Goal: Task Accomplishment & Management: Manage account settings

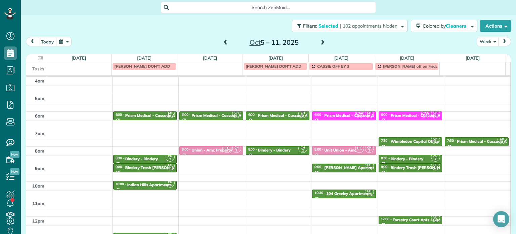
scroll to position [52, 0]
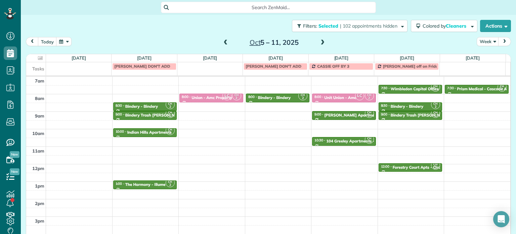
click at [222, 43] on span at bounding box center [225, 43] width 7 height 6
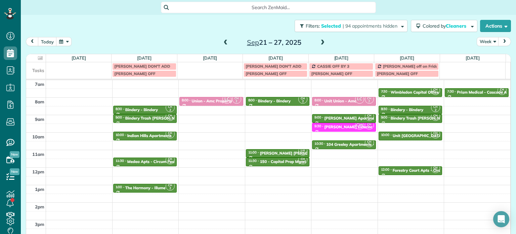
click at [222, 43] on span at bounding box center [225, 43] width 7 height 6
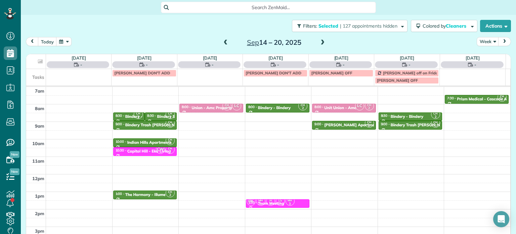
click at [222, 43] on span at bounding box center [225, 43] width 7 height 6
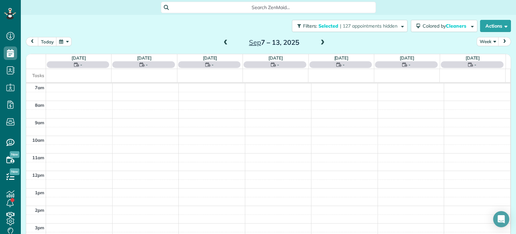
click at [222, 43] on span at bounding box center [225, 43] width 7 height 6
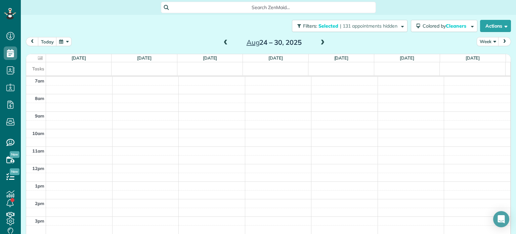
click at [222, 43] on span at bounding box center [225, 43] width 7 height 6
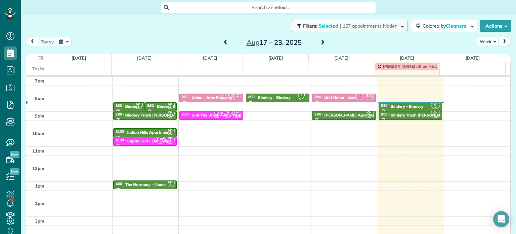
click at [382, 29] on button "Filters: Selected | 157 appointments hidden" at bounding box center [350, 26] width 116 height 12
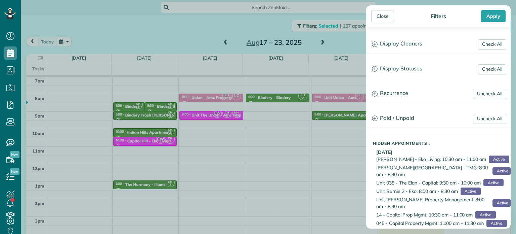
click at [404, 35] on div "Check All Display Cleaners Christina Wright-German Brie Killary Cassie Felician…" at bounding box center [438, 44] width 145 height 18
click at [406, 41] on h3 "Display Cleaners" at bounding box center [439, 43] width 144 height 17
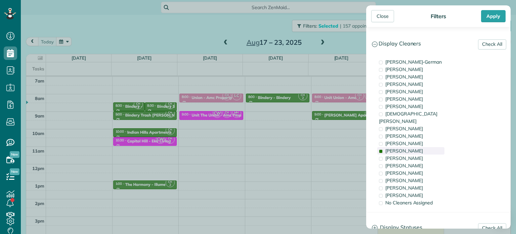
click at [401, 148] on span "Cyndi Holm" at bounding box center [405, 151] width 38 height 6
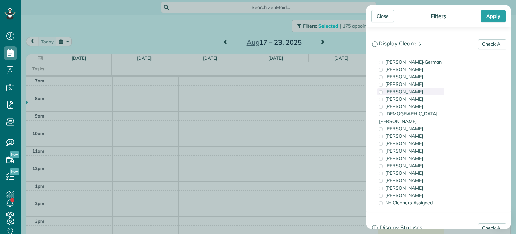
click at [412, 92] on div "Mark Zollo" at bounding box center [410, 91] width 67 height 7
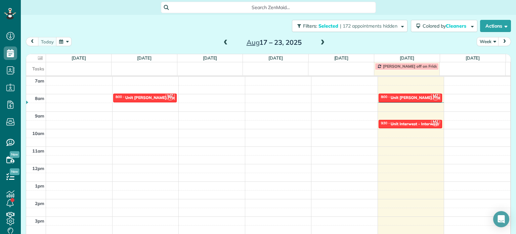
click at [306, 95] on div "Close Filters Apply Check All Display Cleaners Christina Wright-German Brie Kil…" at bounding box center [258, 117] width 516 height 234
click at [414, 97] on div "Unit LongStreet - Longstreet Property Management" at bounding box center [433, 97] width 84 height 5
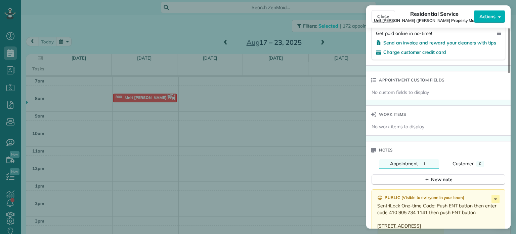
scroll to position [508, 0]
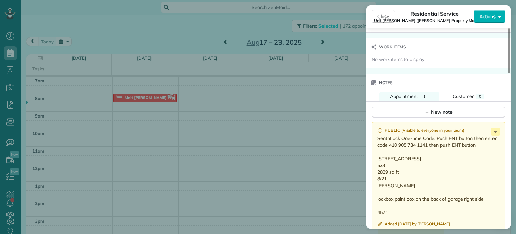
drag, startPoint x: 420, startPoint y: 159, endPoint x: 376, endPoint y: 162, distance: 43.5
click at [376, 162] on div "Public ( Visible to everyone in your team ) SentriLock One-time Code: Push ENT …" at bounding box center [439, 178] width 134 height 112
click at [307, 114] on div "Close Residential Service Unit LongStreet (Longstreet Property Management) Acti…" at bounding box center [258, 117] width 516 height 234
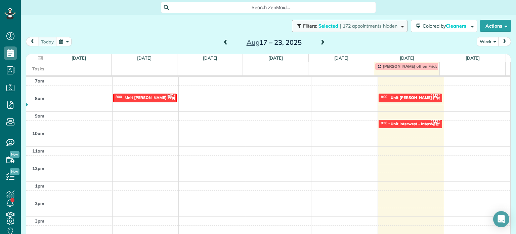
click at [340, 25] on span "| 172 appointments hidden" at bounding box center [368, 26] width 57 height 6
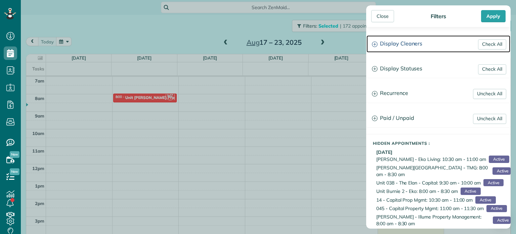
click at [414, 47] on h3 "Display Cleaners" at bounding box center [439, 43] width 144 height 17
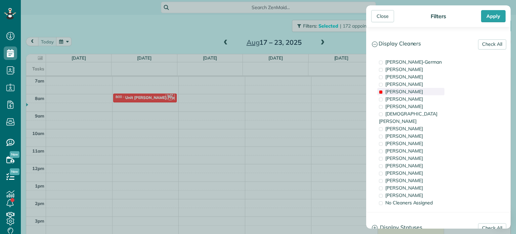
click at [401, 93] on span "Mark Zollo" at bounding box center [405, 91] width 38 height 6
click at [417, 184] on div "Meralda Harris" at bounding box center [410, 187] width 67 height 7
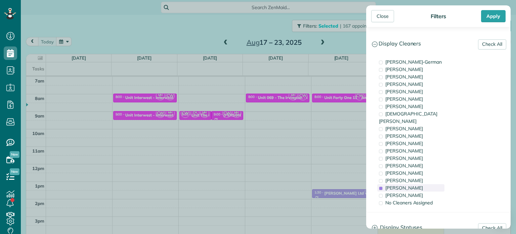
click at [417, 184] on div "Meralda Harris" at bounding box center [410, 187] width 67 height 7
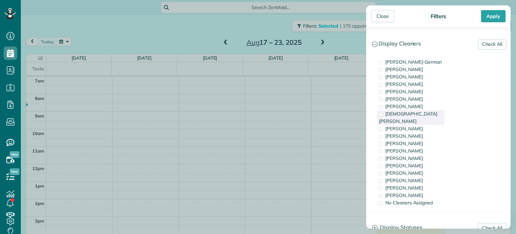
click at [407, 116] on span "Christian Crews" at bounding box center [408, 117] width 58 height 13
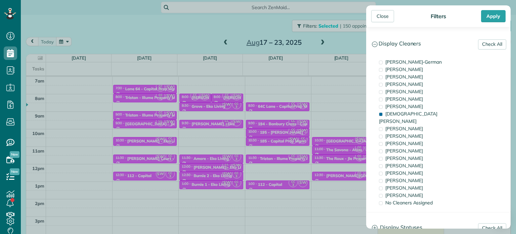
click at [334, 94] on div "Close Filters Apply Check All Display Cleaners Christina Wright-German Brie Kil…" at bounding box center [258, 117] width 516 height 234
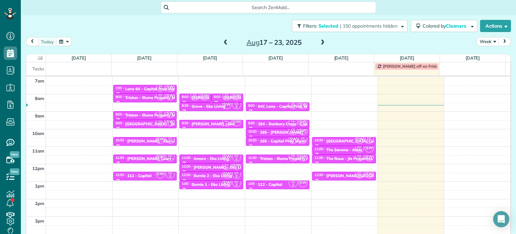
click at [320, 46] on span at bounding box center [322, 43] width 7 height 10
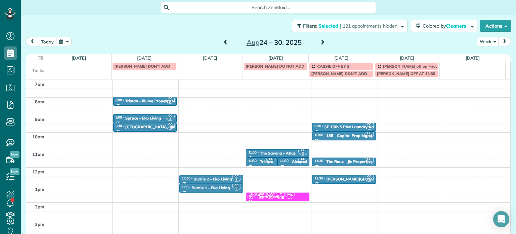
click at [320, 44] on span at bounding box center [322, 43] width 7 height 6
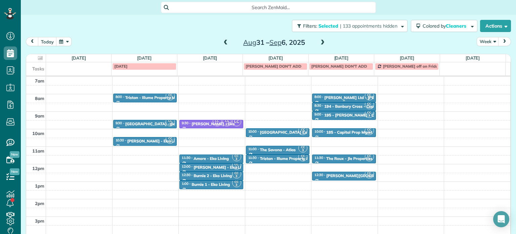
click at [342, 96] on div "Ransom Ltd - Marquis Building" at bounding box center [382, 97] width 117 height 5
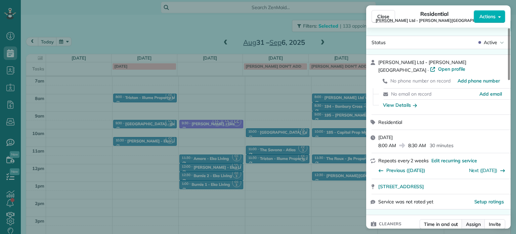
click at [476, 220] on span "Assign" at bounding box center [473, 223] width 15 height 7
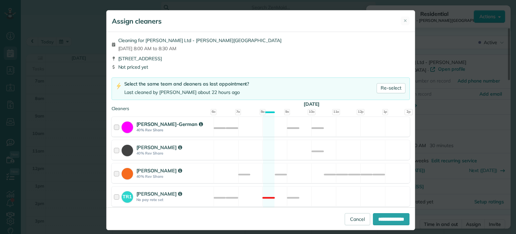
click at [292, 130] on div "Christina Wright-German 40% Rev Share Available" at bounding box center [261, 127] width 298 height 20
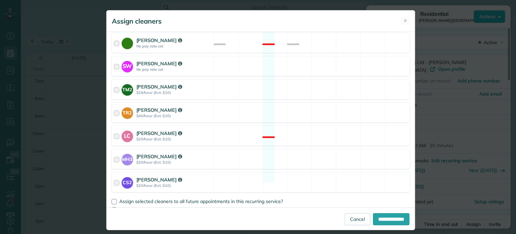
scroll to position [177, 0]
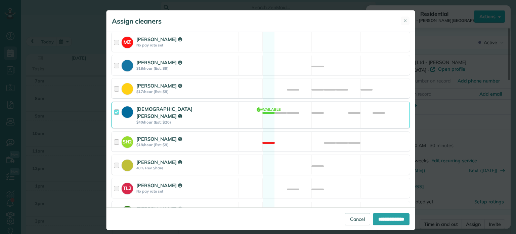
click at [294, 115] on div "Christian Crews $40/hour (Est: $20) Available" at bounding box center [261, 115] width 298 height 27
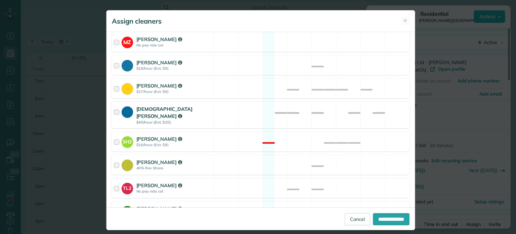
scroll to position [346, 0]
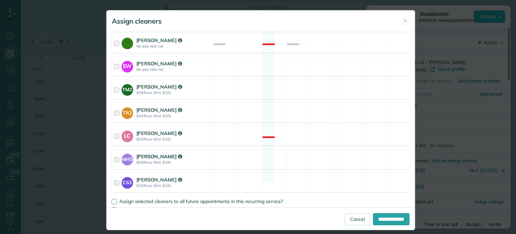
click at [283, 150] on div "MH3 Meralda Harris $20/hour (Est: $10) Available" at bounding box center [261, 159] width 298 height 20
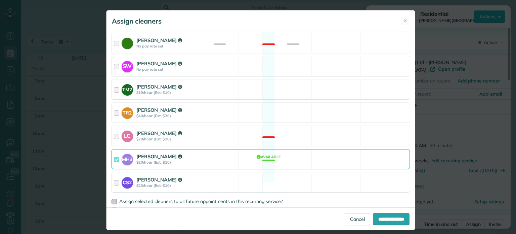
click at [231, 198] on span "Assign selected cleaners to all future appointments in this recurring service?" at bounding box center [201, 201] width 164 height 6
click at [386, 222] on input "**********" at bounding box center [391, 219] width 37 height 12
type input "**********"
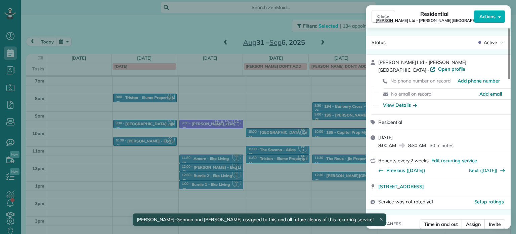
click at [273, 88] on div "Close Residential Ransom Ltd - Marquis Building Actions Status Active Ransom Lt…" at bounding box center [258, 117] width 516 height 234
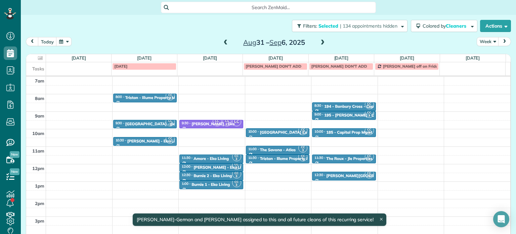
click at [222, 42] on span at bounding box center [225, 43] width 7 height 6
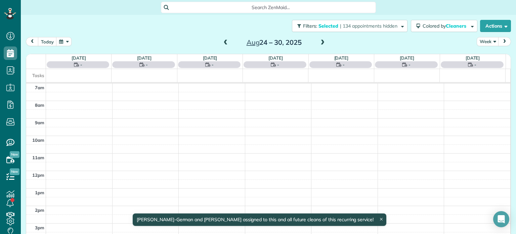
click at [222, 42] on span at bounding box center [225, 43] width 7 height 6
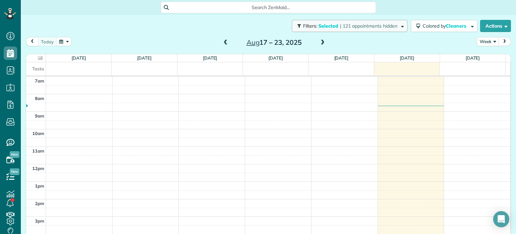
click at [399, 28] on button "Filters: Selected | 121 appointments hidden" at bounding box center [350, 26] width 116 height 12
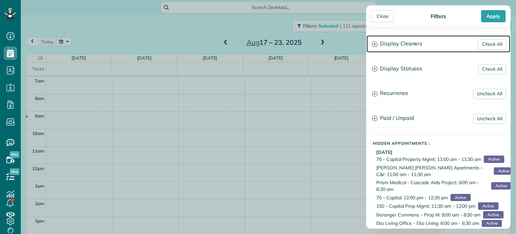
click at [429, 45] on h3 "Display Cleaners" at bounding box center [439, 43] width 144 height 17
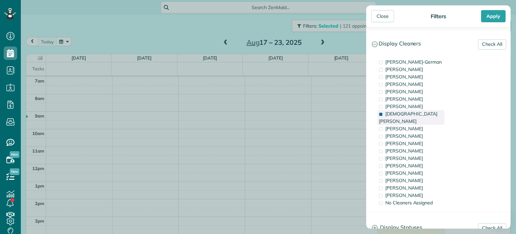
click at [410, 114] on span "Christian Crews" at bounding box center [408, 117] width 58 height 13
click at [415, 169] on div "Tammi Rue" at bounding box center [410, 172] width 67 height 7
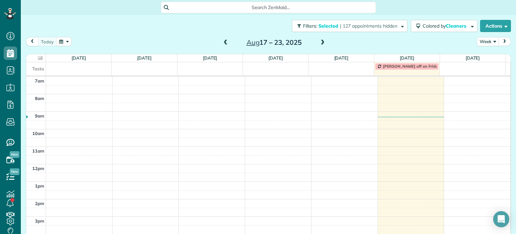
click at [302, 97] on div "Close Filters Apply Check All Display Cleaners Christina Wright-German Brie Kil…" at bounding box center [258, 117] width 516 height 234
click at [319, 41] on span at bounding box center [322, 43] width 7 height 6
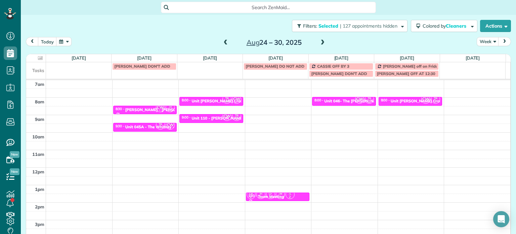
click at [222, 42] on span at bounding box center [225, 43] width 7 height 6
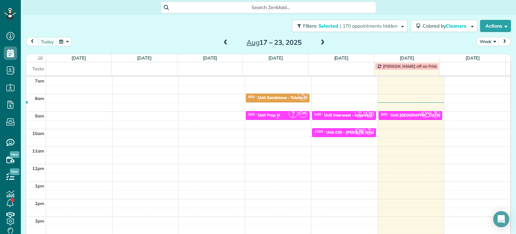
click at [288, 112] on div "TR 2 CW" at bounding box center [297, 113] width 19 height 10
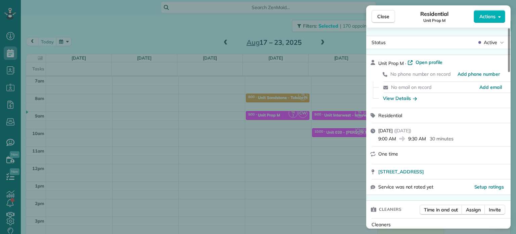
click at [313, 75] on div "Close Residential Unit Prop M Actions Status Active Unit Prop M · Open profile …" at bounding box center [258, 117] width 516 height 234
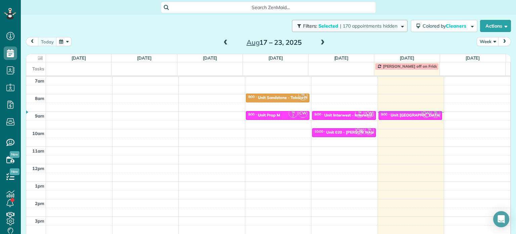
click at [364, 25] on span "| 170 appointments hidden" at bounding box center [368, 26] width 57 height 6
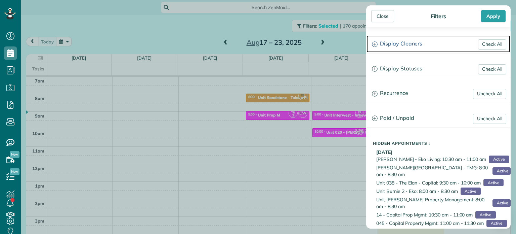
click at [394, 42] on h3 "Display Cleaners" at bounding box center [439, 43] width 144 height 17
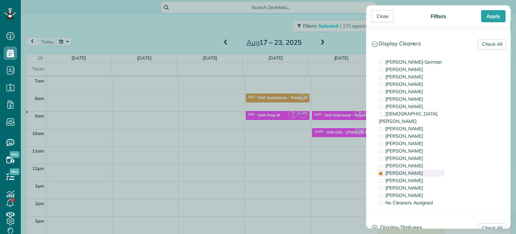
click at [414, 169] on div "Tammi Rue" at bounding box center [410, 172] width 67 height 7
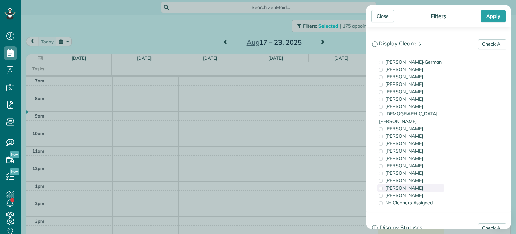
drag, startPoint x: 415, startPoint y: 186, endPoint x: 398, endPoint y: 177, distance: 19.2
click at [416, 191] on div "Cristina Sainz" at bounding box center [410, 194] width 67 height 7
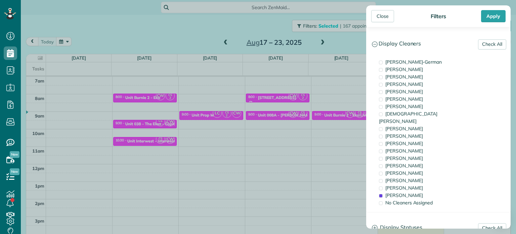
drag, startPoint x: 308, startPoint y: 113, endPoint x: 305, endPoint y: 112, distance: 3.5
click at [307, 113] on div "Close Filters Apply Check All Display Cleaners Christina Wright-German Brie Kil…" at bounding box center [258, 117] width 516 height 234
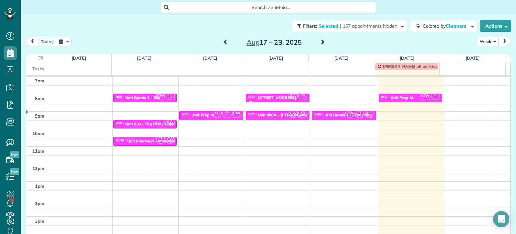
click at [277, 93] on div "4am 5am 6am 7am 8am 9am 10am 11am 12pm 1pm 2pm 3pm 4pm 5pm CW CS 2 8:00 - 8:30 …" at bounding box center [268, 146] width 484 height 244
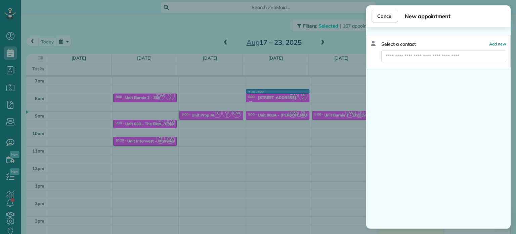
click at [280, 94] on div "Cancel New appointment Select a contact Add new" at bounding box center [258, 117] width 516 height 234
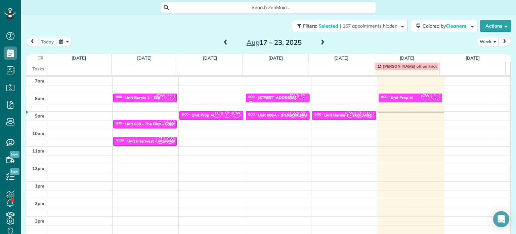
click at [280, 94] on div at bounding box center [277, 98] width 63 height 8
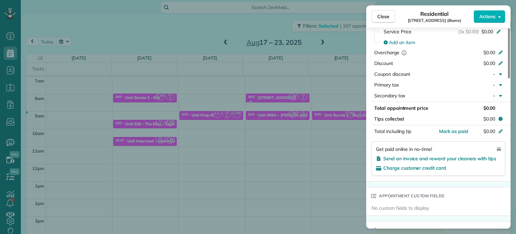
scroll to position [474, 0]
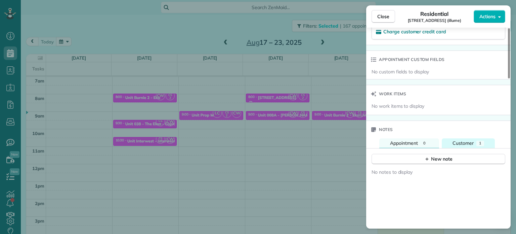
click at [460, 141] on button "Customer 1" at bounding box center [468, 143] width 53 height 10
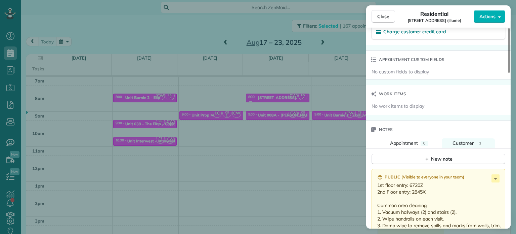
drag, startPoint x: 378, startPoint y: 188, endPoint x: 428, endPoint y: 193, distance: 50.4
click at [428, 193] on p "1st floor entry: 6720Z 2nd Floor entry: 2845X Common area cleaning 1. Vacuum ha…" at bounding box center [439, 221] width 124 height 81
click at [323, 108] on div "Close Residential 617 Monroe St (illume) Actions Status Active 617 Monroe St (i…" at bounding box center [258, 117] width 516 height 234
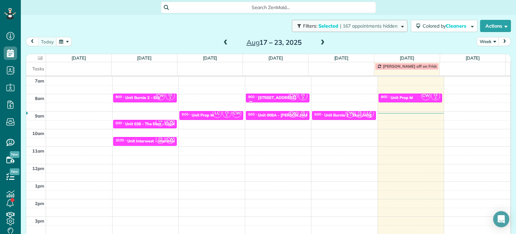
click at [365, 29] on button "Filters: Selected | 167 appointments hidden" at bounding box center [350, 26] width 116 height 12
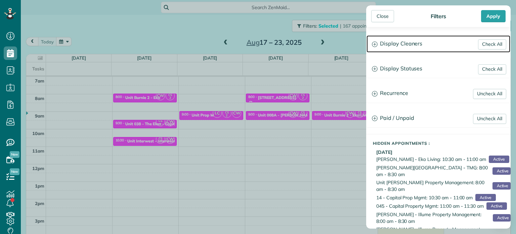
click at [402, 45] on h3 "Display Cleaners" at bounding box center [439, 43] width 144 height 17
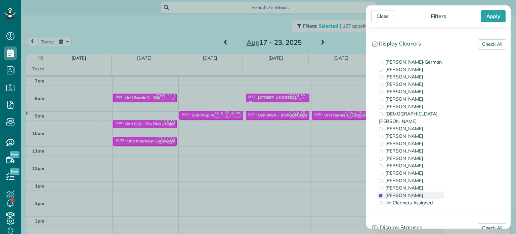
click at [416, 191] on div "Cristina Sainz" at bounding box center [410, 194] width 67 height 7
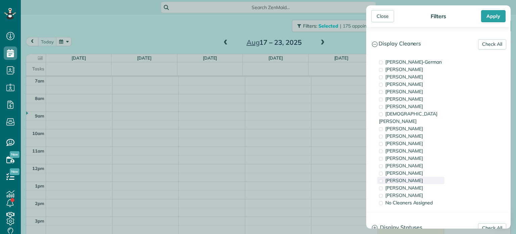
click at [416, 176] on div "Laura Chavez" at bounding box center [410, 179] width 67 height 7
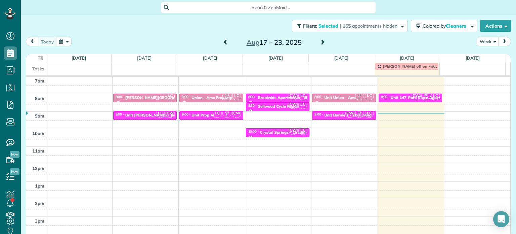
click at [165, 101] on div "Close Filters Apply Check All Display Cleaners Christina Wright-German Brie Kil…" at bounding box center [258, 117] width 516 height 234
click at [150, 96] on div "Corbett Heights - TMG" at bounding box center [168, 97] width 86 height 5
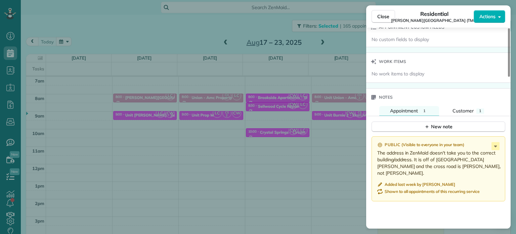
scroll to position [544, 0]
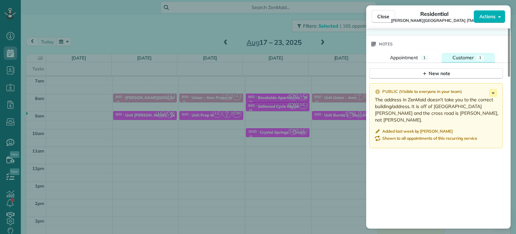
click at [471, 56] on button "Customer 1" at bounding box center [468, 58] width 53 height 10
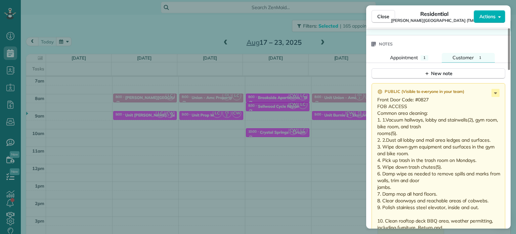
click at [252, 108] on div "Close Residential Corbett Heights (TMG) Actions Status Active Corbett Heights (…" at bounding box center [258, 117] width 516 height 234
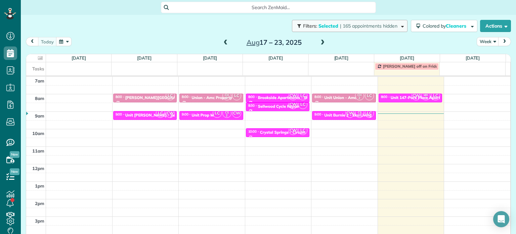
click at [366, 29] on button "Filters: Selected | 165 appointments hidden" at bounding box center [350, 26] width 116 height 12
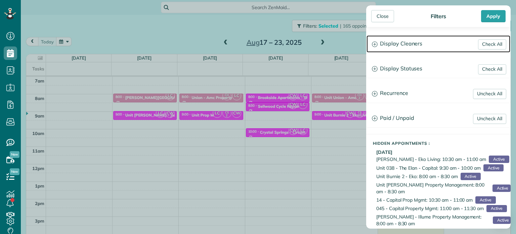
click at [407, 43] on h3 "Display Cleaners" at bounding box center [439, 43] width 144 height 17
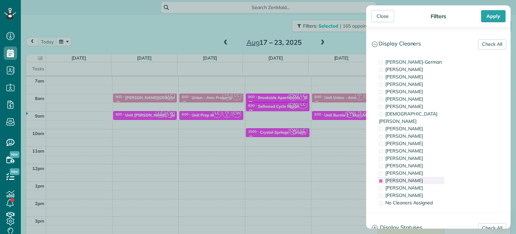
click at [409, 177] on span "Laura Chavez" at bounding box center [405, 180] width 38 height 6
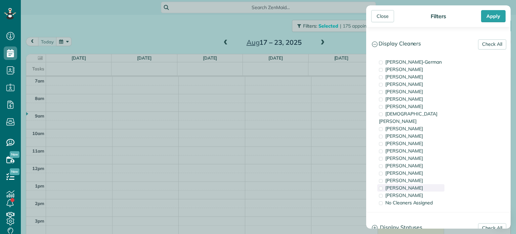
click at [412, 185] on span "Meralda Harris" at bounding box center [405, 188] width 38 height 6
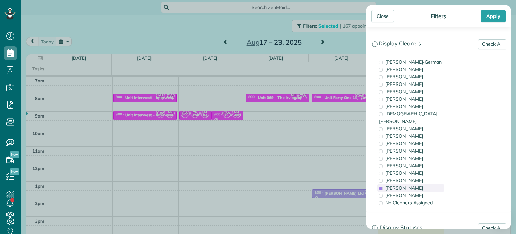
click at [412, 185] on span "Meralda Harris" at bounding box center [405, 188] width 38 height 6
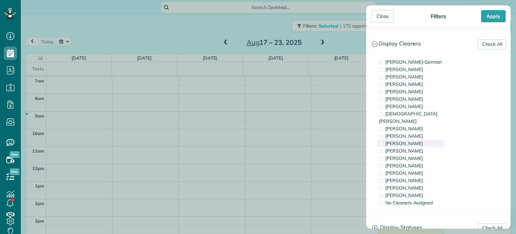
click at [413, 140] on span "Trish Langhorst" at bounding box center [405, 143] width 38 height 6
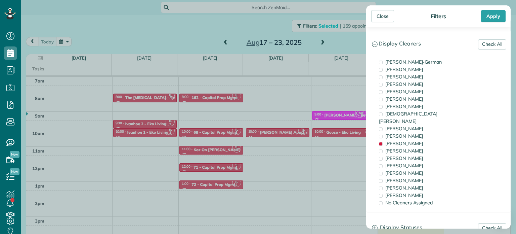
click at [168, 111] on div "Close Filters Apply Check All Display Cleaners Christina Wright-German Brie Kil…" at bounding box center [258, 117] width 516 height 234
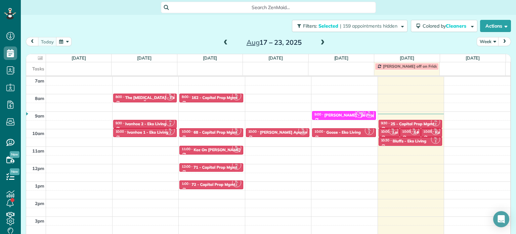
click at [151, 96] on div "The Muse - TMG" at bounding box center [151, 97] width 53 height 5
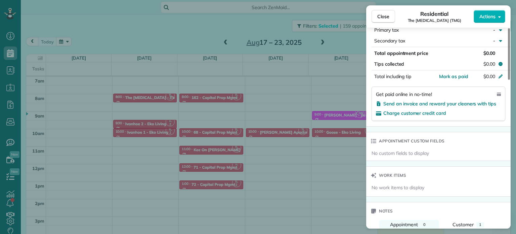
scroll to position [472, 0]
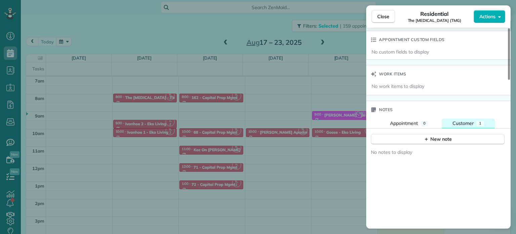
click at [471, 126] on span "Customer" at bounding box center [463, 123] width 21 height 6
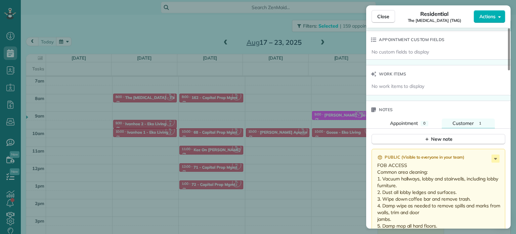
click at [251, 88] on div "Close Residential The Muse (TMG) Actions Status Active The Muse (TMG) · Open pr…" at bounding box center [258, 117] width 516 height 234
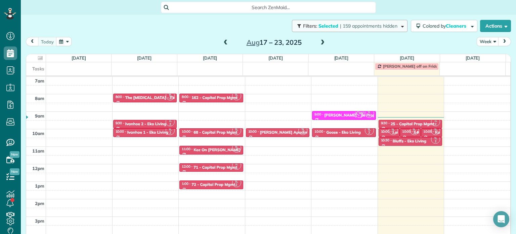
click at [369, 22] on button "Filters: Selected | 159 appointments hidden" at bounding box center [350, 26] width 116 height 12
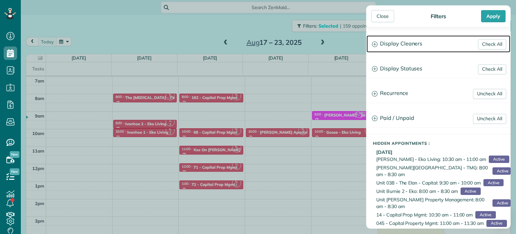
click at [409, 41] on h3 "Display Cleaners" at bounding box center [439, 43] width 144 height 17
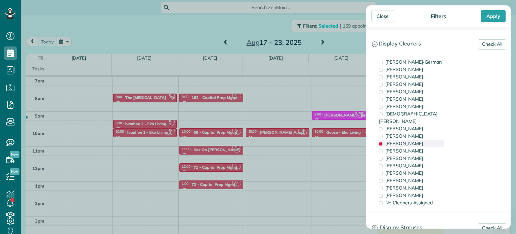
click at [405, 140] on span "Trish Langhorst" at bounding box center [405, 143] width 38 height 6
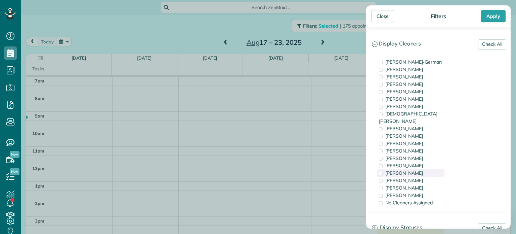
click at [410, 169] on div "Tammi Rue" at bounding box center [410, 172] width 67 height 7
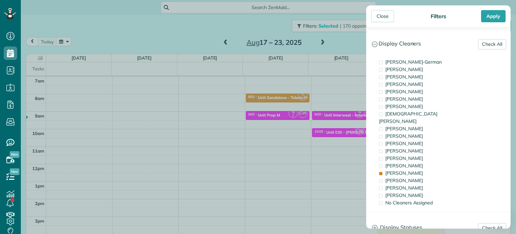
click at [296, 131] on div "Close Filters Apply Check All Display Cleaners Christina Wright-German Brie Kil…" at bounding box center [258, 117] width 516 height 234
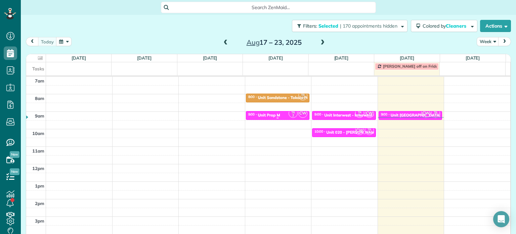
click at [277, 112] on div "9:00 - 9:30 Unit Prop M" at bounding box center [278, 114] width 60 height 5
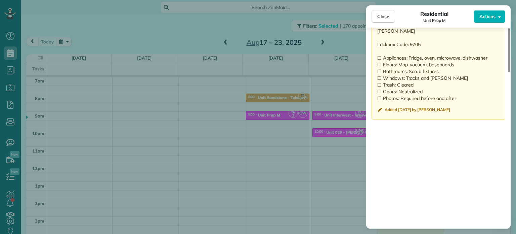
scroll to position [542, 0]
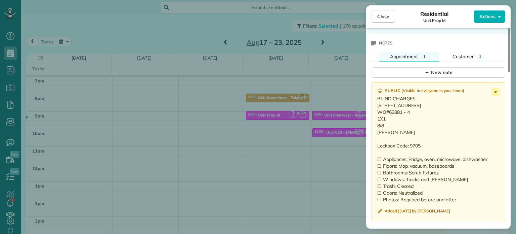
drag, startPoint x: 410, startPoint y: 119, endPoint x: 389, endPoint y: 122, distance: 21.8
click at [389, 122] on p "BLIND CHARGES 15325 NW Central Drive Unit 213 Portland OR 97229 WO#63881 - 4 1X…" at bounding box center [439, 149] width 124 height 108
click at [304, 56] on div "Close Residential Unit Prop M Actions Status Active Unit Prop M · Open profile …" at bounding box center [258, 117] width 516 height 234
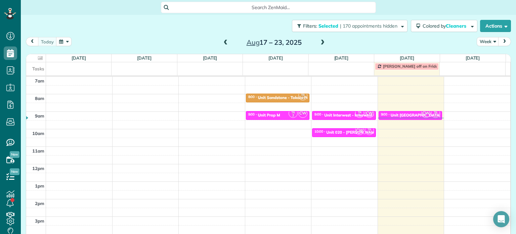
click at [319, 41] on span at bounding box center [322, 43] width 7 height 6
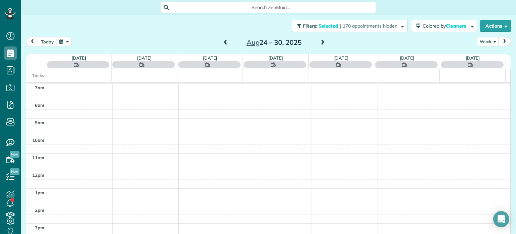
click at [319, 41] on span at bounding box center [322, 43] width 7 height 6
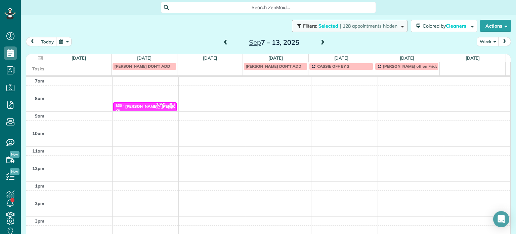
click at [355, 23] on span "| 128 appointments hidden" at bounding box center [368, 26] width 57 height 6
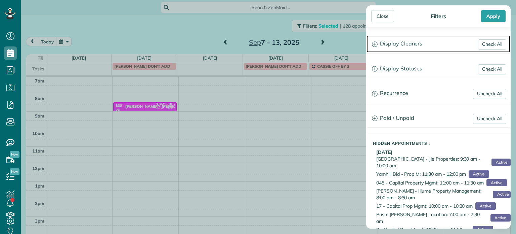
click at [428, 39] on h3 "Display Cleaners" at bounding box center [439, 43] width 144 height 17
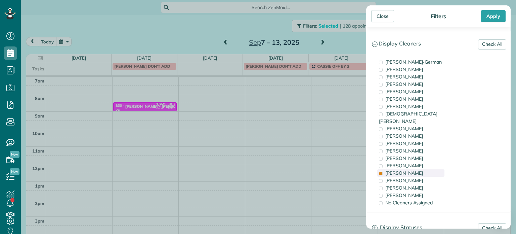
click at [417, 169] on div "Tammi Rue" at bounding box center [410, 172] width 67 height 7
click at [417, 176] on div "Laura Chavez" at bounding box center [410, 179] width 67 height 7
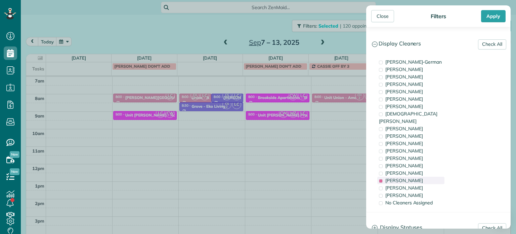
click at [417, 176] on div "Laura Chavez" at bounding box center [410, 179] width 67 height 7
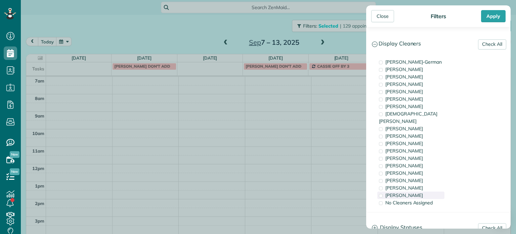
click at [419, 191] on div "Cristina Sainz" at bounding box center [410, 194] width 67 height 7
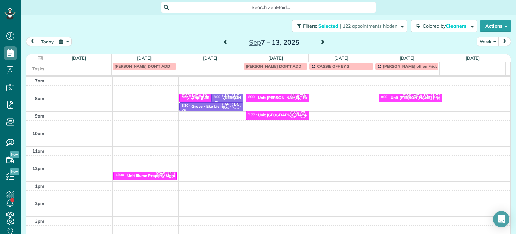
click at [264, 100] on div "Close Filters Apply Check All Display Cleaners Christina Wright-German Brie Kil…" at bounding box center [258, 117] width 516 height 234
click at [268, 98] on div "Unit Marlon North - Rcm Property" at bounding box center [293, 97] width 71 height 5
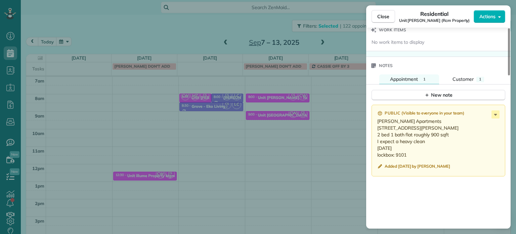
scroll to position [542, 0]
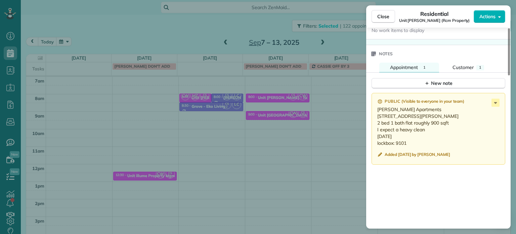
click at [304, 115] on div "Close Residential Unit Marlon North (Rcm Property) Actions Status Active Unit M…" at bounding box center [258, 117] width 516 height 234
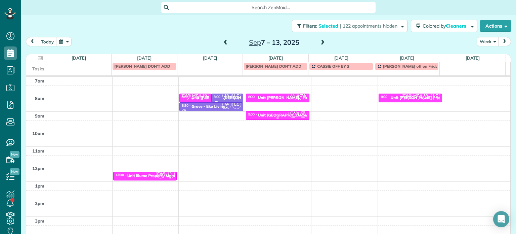
click at [264, 115] on div "Unit Capitol Hill - Eko" at bounding box center [288, 115] width 61 height 5
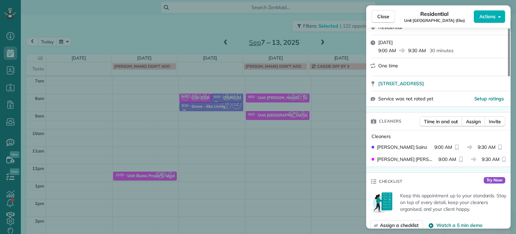
scroll to position [134, 0]
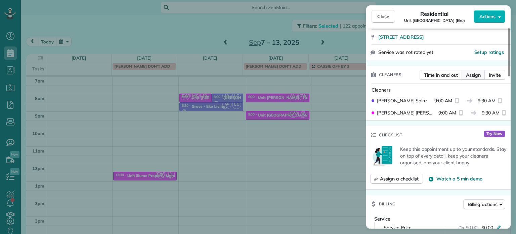
click at [477, 77] on span "Assign" at bounding box center [473, 75] width 15 height 7
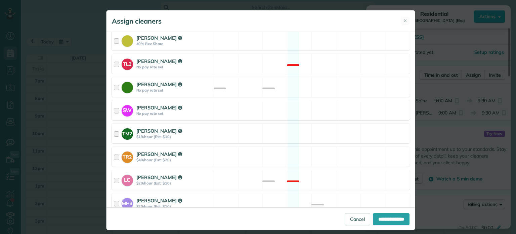
scroll to position [337, 0]
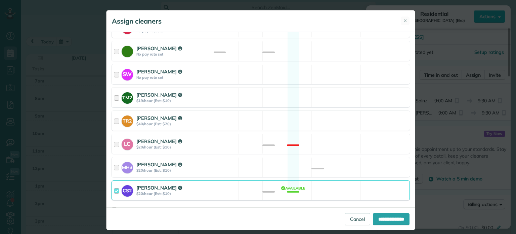
click at [326, 181] on div "CS2 Cristina Sainz $20/hour (Est: $10) Available" at bounding box center [261, 190] width 298 height 20
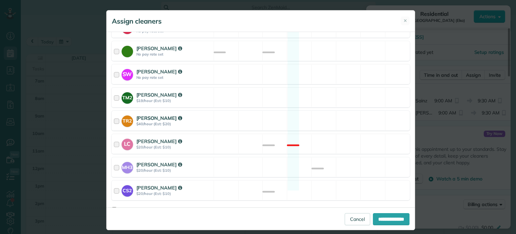
click at [319, 116] on div "TR2 Tammi Rue $40/hour (Est: $20) Available" at bounding box center [261, 121] width 298 height 20
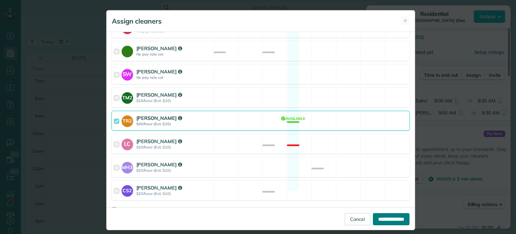
click at [398, 215] on input "**********" at bounding box center [391, 219] width 37 height 12
type input "**********"
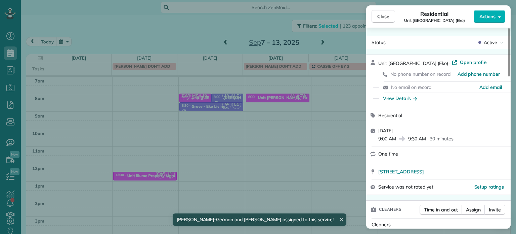
click at [305, 140] on div "Close Residential Unit Capitol Hill (Eko) Actions Status Active Unit Capitol Hi…" at bounding box center [258, 117] width 516 height 234
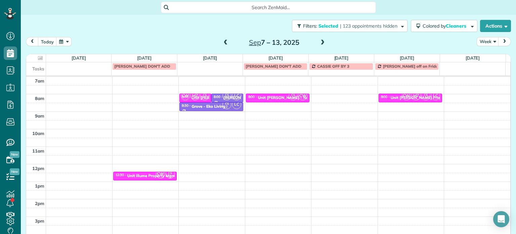
click at [225, 43] on span at bounding box center [225, 43] width 7 height 6
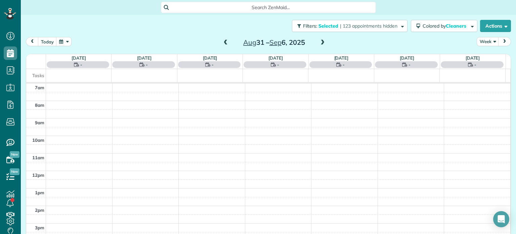
click at [225, 43] on span at bounding box center [225, 43] width 7 height 6
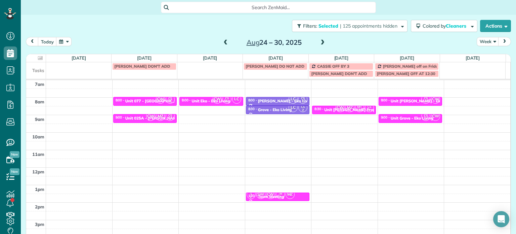
click at [320, 42] on span at bounding box center [322, 43] width 7 height 6
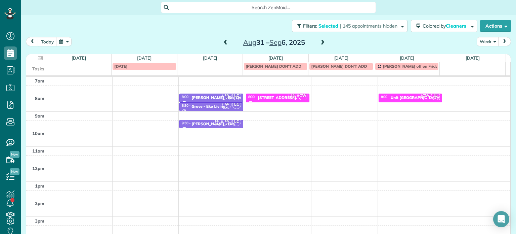
click at [320, 42] on span at bounding box center [322, 43] width 7 height 6
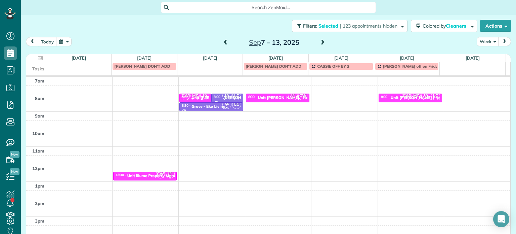
click at [191, 96] on span "MZ" at bounding box center [195, 95] width 9 height 9
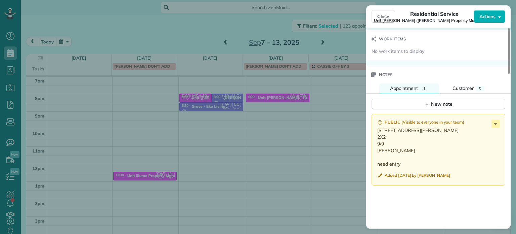
scroll to position [540, 0]
click at [253, 126] on div "Close Residential Service Unit LongStreet (Longstreet Property Management) Acti…" at bounding box center [258, 117] width 516 height 234
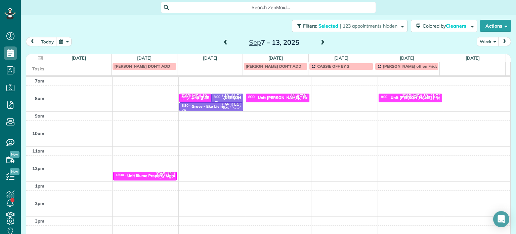
click at [196, 97] on div "CW MZ CS 2" at bounding box center [194, 96] width 29 height 10
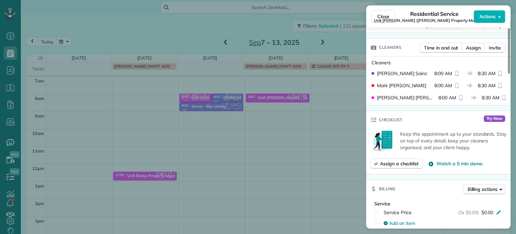
scroll to position [101, 0]
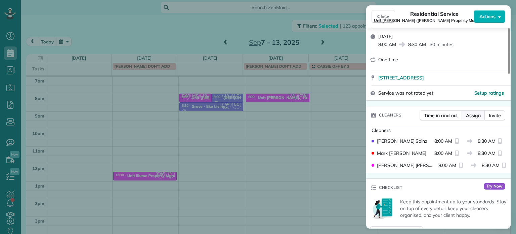
click at [474, 118] on span "Assign" at bounding box center [473, 115] width 15 height 7
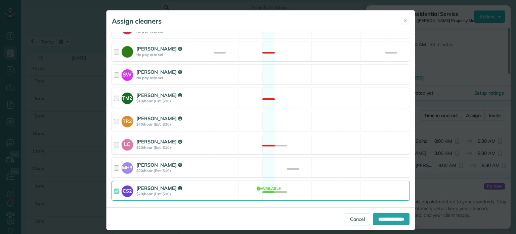
scroll to position [337, 0]
click at [311, 111] on div "TR2 Tammi Rue $40/hour (Est: $20) Available" at bounding box center [261, 121] width 298 height 20
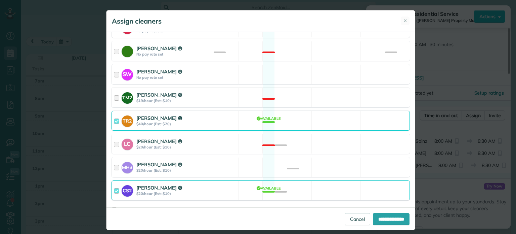
click at [323, 188] on div "CS2 Cristina Sainz $20/hour (Est: $10) Available" at bounding box center [261, 190] width 298 height 20
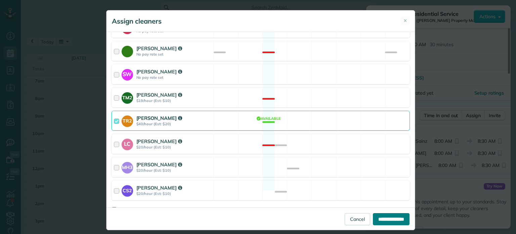
click at [384, 218] on input "**********" at bounding box center [391, 219] width 37 height 12
type input "**********"
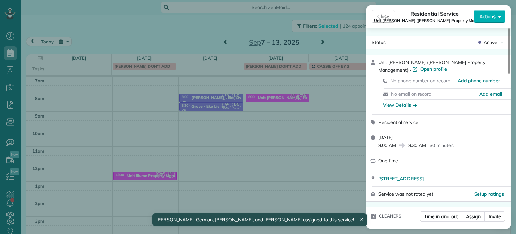
click at [324, 176] on div "Close Residential Service Unit LongStreet (Longstreet Property Management) Acti…" at bounding box center [258, 117] width 516 height 234
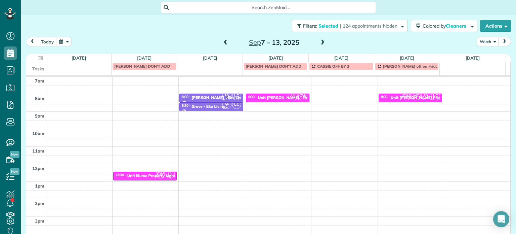
click at [224, 41] on span at bounding box center [225, 43] width 7 height 6
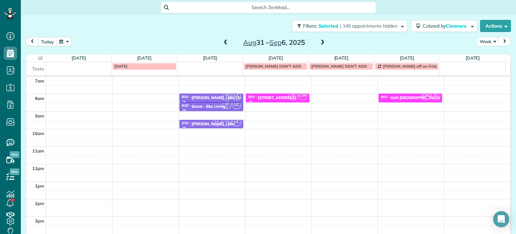
click at [226, 43] on span at bounding box center [225, 43] width 7 height 6
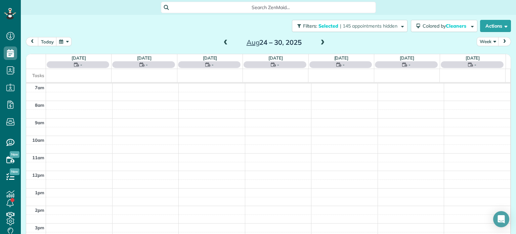
click at [226, 43] on span at bounding box center [225, 43] width 7 height 6
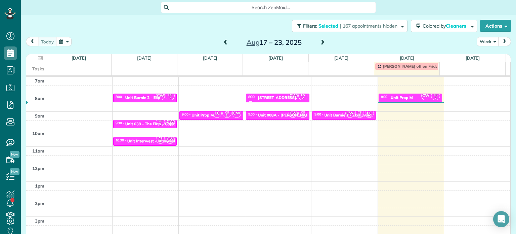
click at [320, 44] on span at bounding box center [322, 43] width 7 height 6
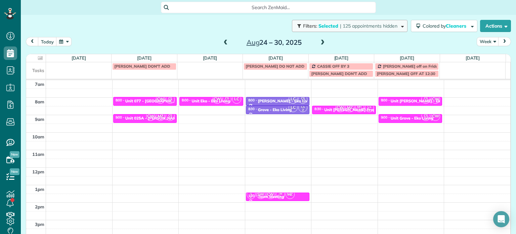
click at [356, 20] on button "Filters: Selected | 125 appointments hidden" at bounding box center [350, 26] width 116 height 12
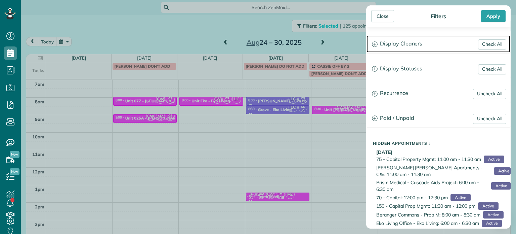
click at [404, 40] on h3 "Display Cleaners" at bounding box center [439, 43] width 144 height 17
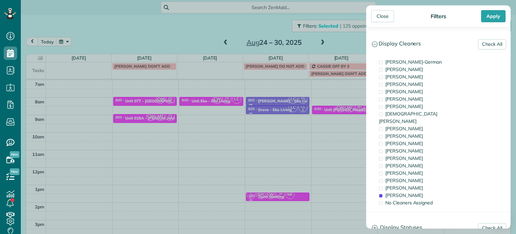
click at [328, 134] on div "Close Filters Apply Check All Display Cleaners Christina Wright-German Brie Kil…" at bounding box center [258, 117] width 516 height 234
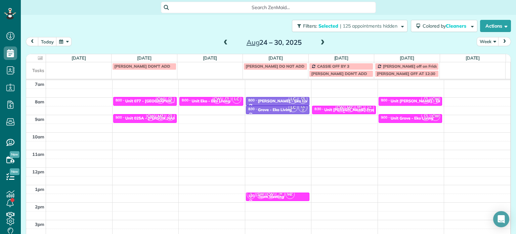
click at [346, 108] on span "MZ" at bounding box center [350, 107] width 9 height 9
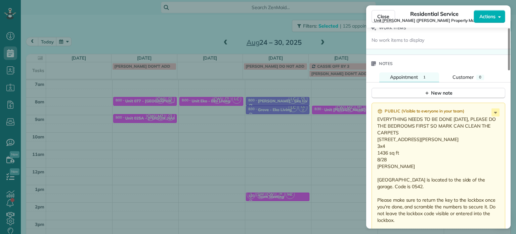
scroll to position [578, 0]
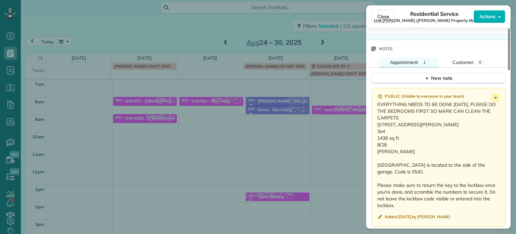
click at [350, 121] on div "Close Residential Service Unit LongStreet (Longstreet Property Management) Acti…" at bounding box center [258, 117] width 516 height 234
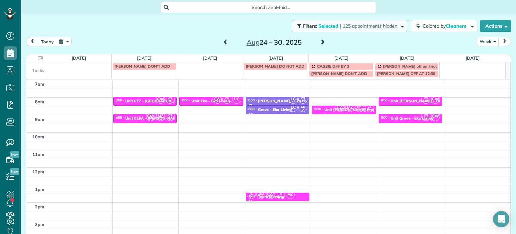
click at [367, 27] on span "| 125 appointments hidden" at bounding box center [368, 26] width 57 height 6
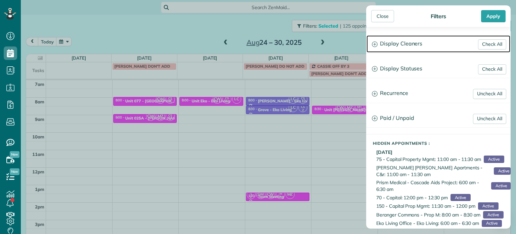
click at [397, 41] on h3 "Display Cleaners" at bounding box center [439, 43] width 144 height 17
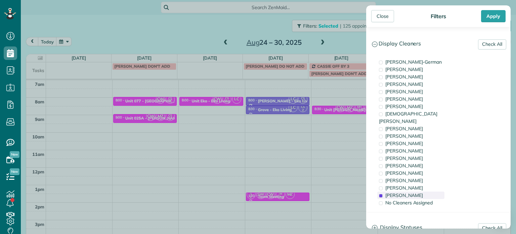
click at [408, 192] on span "Cristina Sainz" at bounding box center [405, 195] width 38 height 6
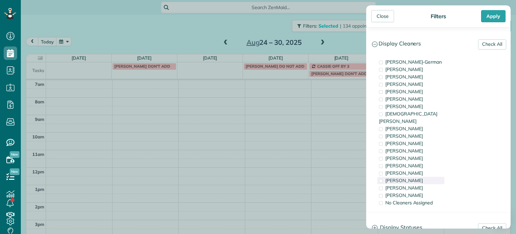
click at [409, 177] on span "Laura Chavez" at bounding box center [405, 180] width 38 height 6
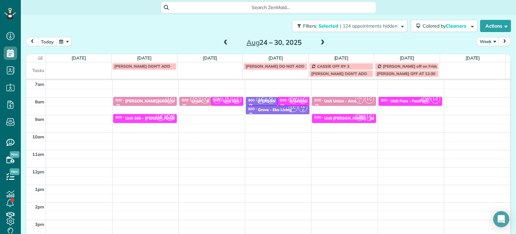
click at [255, 138] on div "Close Filters Apply Check All Display Cleaners Christina Wright-German Brie Kil…" at bounding box center [258, 117] width 516 height 234
click at [340, 26] on span "| 124 appointments hidden" at bounding box center [368, 26] width 57 height 6
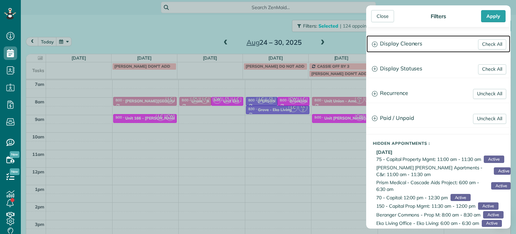
click at [391, 40] on h3 "Display Cleaners" at bounding box center [439, 43] width 144 height 17
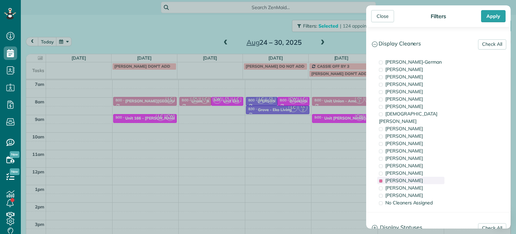
click at [409, 177] on span "Laura Chavez" at bounding box center [405, 180] width 38 height 6
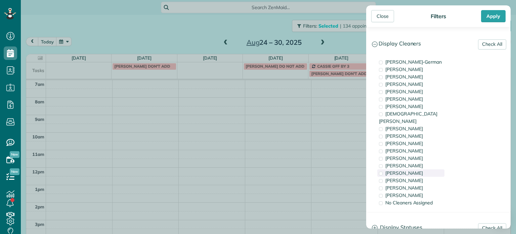
click at [409, 170] on span "Tammi Rue" at bounding box center [405, 173] width 38 height 6
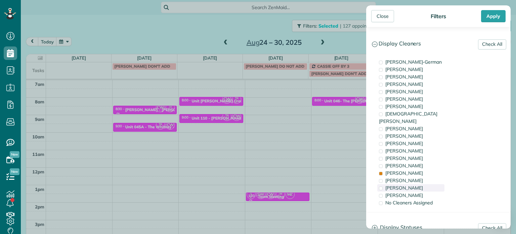
click at [411, 185] on span "Meralda Harris" at bounding box center [405, 188] width 38 height 6
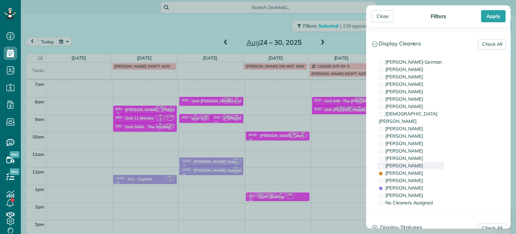
click at [411, 162] on span "Tammy McKinley" at bounding box center [405, 165] width 38 height 6
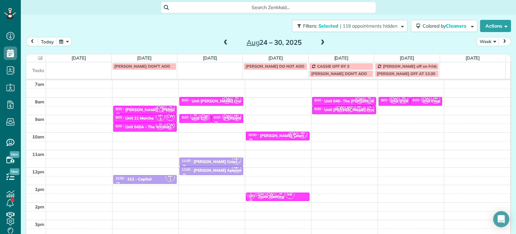
click at [282, 102] on div "Close Filters Apply Check All Display Cleaners Christina Wright-German Brie Kil…" at bounding box center [258, 117] width 516 height 234
click at [280, 99] on div "4am 5am 6am 7am 8am 9am 10am 11am 12pm 1pm 2pm 3pm 4pm 5pm CW TR 2 8:30 - 9:00 …" at bounding box center [268, 150] width 484 height 244
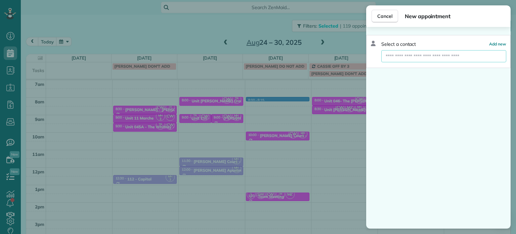
drag, startPoint x: 411, startPoint y: 59, endPoint x: 416, endPoint y: 61, distance: 5.3
click at [411, 59] on input "text" at bounding box center [443, 56] width 125 height 12
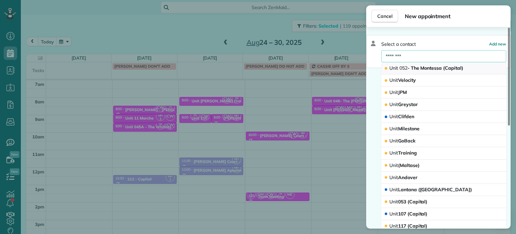
type input "********"
click at [433, 65] on span "Unit 052 - The Montessa (Capital)" at bounding box center [427, 68] width 74 height 6
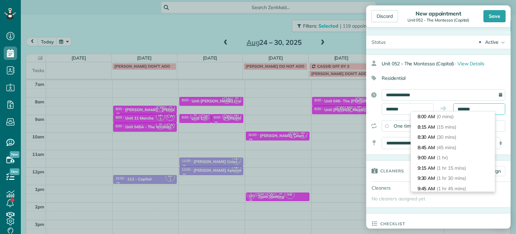
click at [464, 106] on input "*******" at bounding box center [479, 108] width 52 height 11
type input "*******"
click at [455, 135] on span "(30 mins)" at bounding box center [447, 137] width 21 height 6
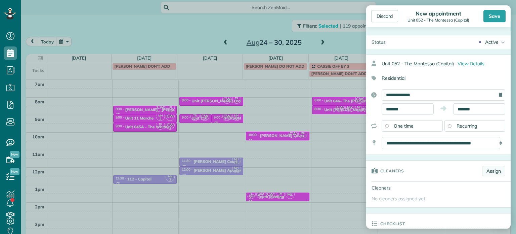
click at [484, 166] on link "Assign" at bounding box center [493, 171] width 23 height 10
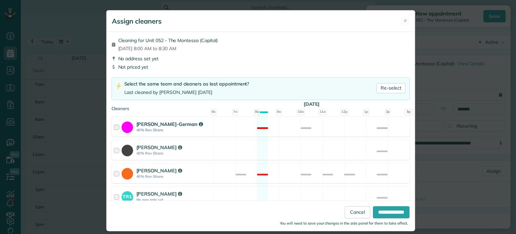
click at [323, 128] on div "Christina Wright-German 40% Rev Share Not available" at bounding box center [261, 127] width 298 height 20
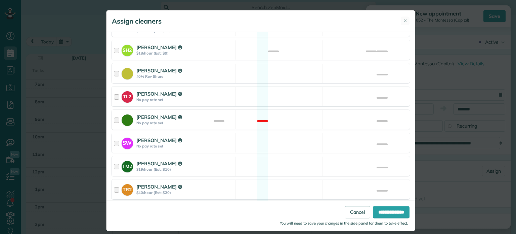
scroll to position [329, 0]
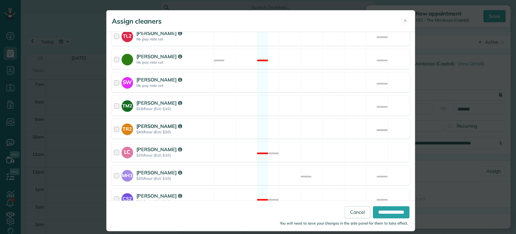
click at [324, 119] on div "TR2 Tammi Rue $40/hour (Est: $20) Available" at bounding box center [261, 129] width 298 height 20
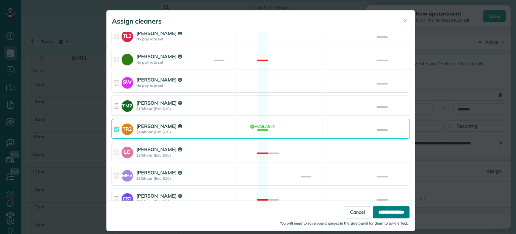
click at [377, 210] on input "**********" at bounding box center [391, 212] width 37 height 12
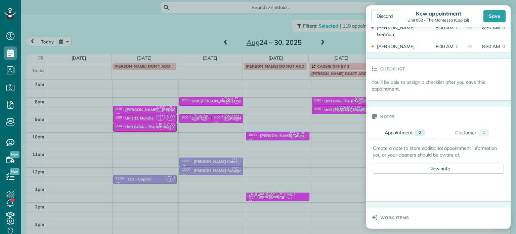
scroll to position [202, 0]
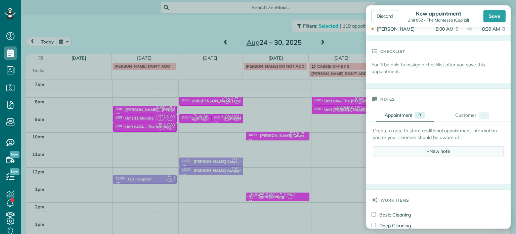
click at [429, 149] on div "+ New note" at bounding box center [438, 151] width 131 height 10
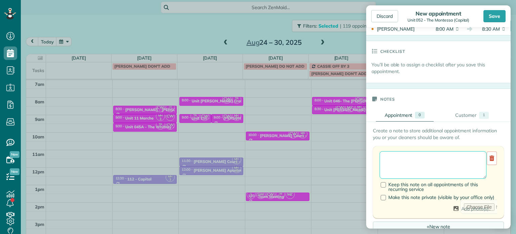
click at [431, 157] on textarea at bounding box center [433, 165] width 107 height 28
paste textarea "**********"
paste textarea "********"
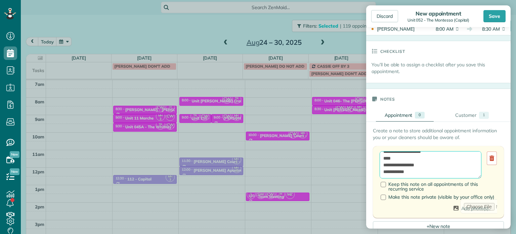
paste textarea "**********"
click at [450, 153] on textarea "**********" at bounding box center [431, 165] width 102 height 28
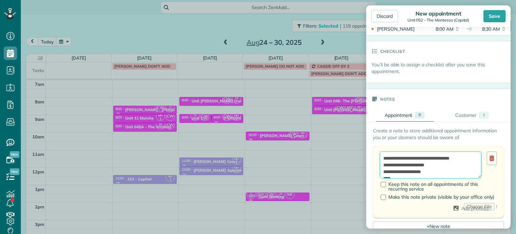
click at [438, 161] on textarea "**********" at bounding box center [431, 165] width 102 height 28
type textarea "**********"
click at [488, 16] on div "Save" at bounding box center [495, 16] width 22 height 12
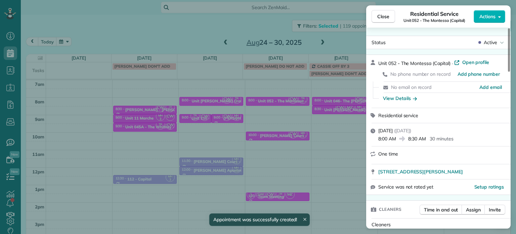
click at [279, 125] on div "Close Residential Service Unit 052 - The Montessa (Capital) Actions Status Acti…" at bounding box center [258, 117] width 516 height 234
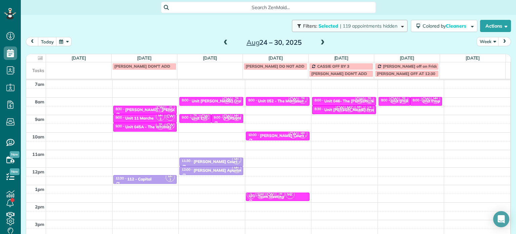
click at [368, 27] on span "| 119 appointments hidden" at bounding box center [368, 26] width 57 height 6
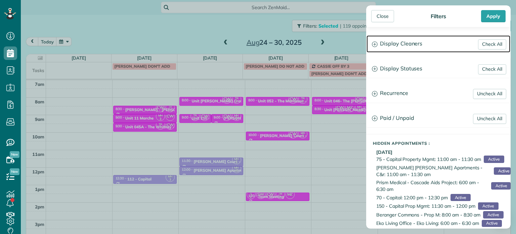
click at [397, 42] on h3 "Display Cleaners" at bounding box center [439, 43] width 144 height 17
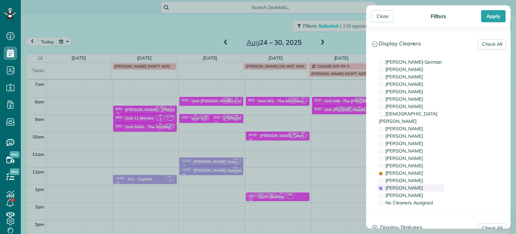
click at [419, 184] on div "Meralda Harris" at bounding box center [410, 187] width 67 height 7
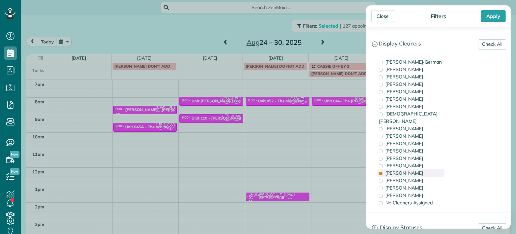
click at [413, 169] on div "Tammi Rue" at bounding box center [410, 172] width 67 height 7
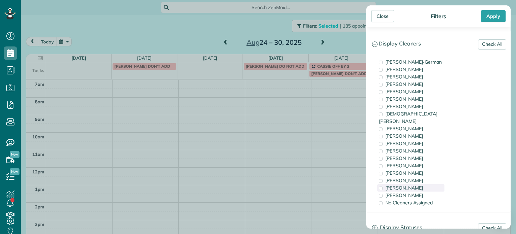
click at [411, 185] on span "Meralda Harris" at bounding box center [405, 188] width 38 height 6
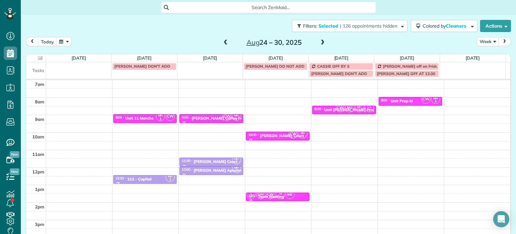
click at [332, 126] on div "Close Filters Apply Check All Display Cleaners Christina Wright-German Brie Kil…" at bounding box center [258, 117] width 516 height 234
click at [379, 25] on span "| 126 appointments hidden" at bounding box center [368, 26] width 57 height 6
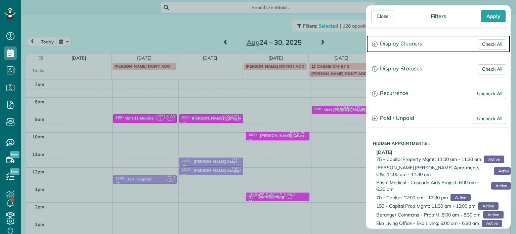
click at [395, 51] on h3 "Display Cleaners" at bounding box center [439, 43] width 144 height 17
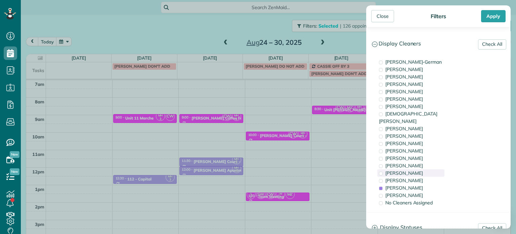
click at [409, 170] on span "Tammi Rue" at bounding box center [405, 173] width 38 height 6
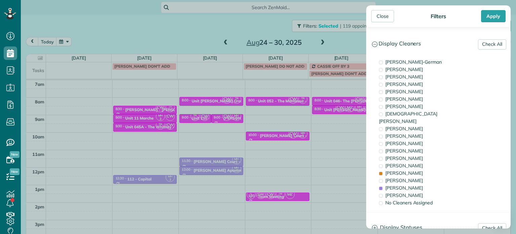
drag, startPoint x: 289, startPoint y: 122, endPoint x: 280, endPoint y: 109, distance: 15.9
click at [288, 121] on div "Close Filters Apply Check All Display Cleaners Christina Wright-German Brie Kil…" at bounding box center [258, 117] width 516 height 234
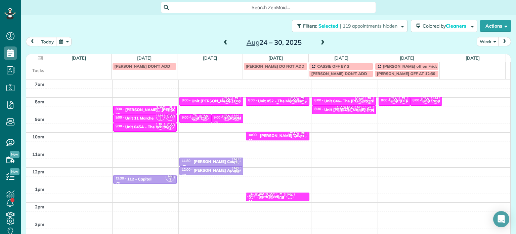
click at [280, 101] on div "Unit 052 - The Montessa - Capital" at bounding box center [289, 100] width 63 height 5
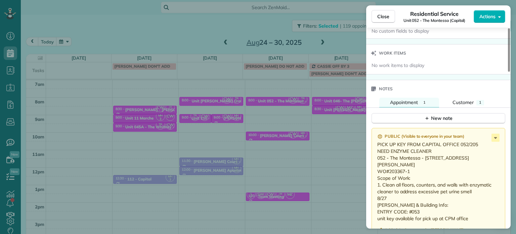
scroll to position [541, 0]
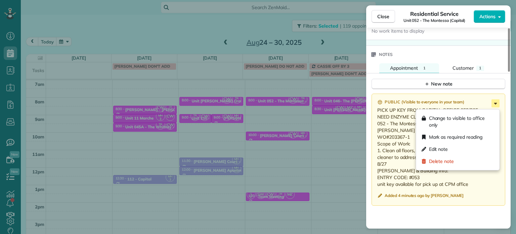
click at [496, 104] on icon at bounding box center [495, 104] width 3 height 2
click at [476, 147] on div "Edit note" at bounding box center [458, 149] width 78 height 12
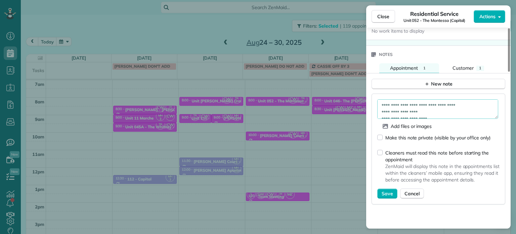
click at [459, 113] on textarea "**********" at bounding box center [437, 108] width 121 height 19
type textarea "**********"
click at [388, 192] on span "Save" at bounding box center [387, 193] width 11 height 7
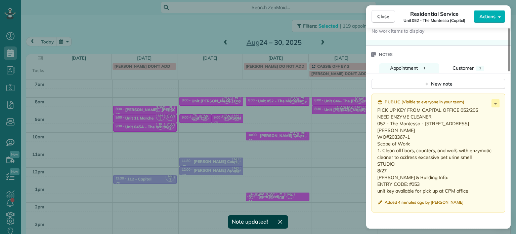
click at [334, 152] on div "Close Residential Service Unit 052 - The Montessa (Capital) Actions Status Acti…" at bounding box center [258, 117] width 516 height 234
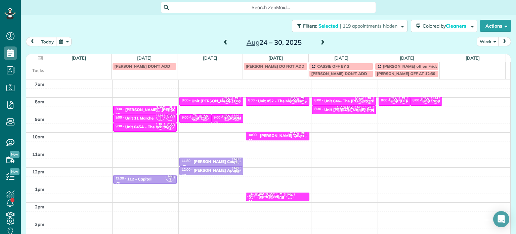
click at [222, 42] on span at bounding box center [225, 43] width 7 height 6
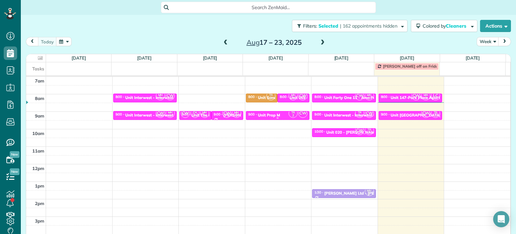
click at [289, 113] on small "2" at bounding box center [293, 115] width 8 height 6
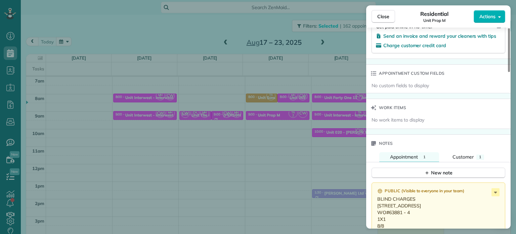
scroll to position [510, 0]
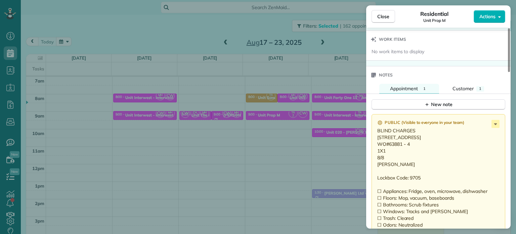
drag, startPoint x: 391, startPoint y: 173, endPoint x: 372, endPoint y: 142, distance: 36.4
click at [372, 142] on div "Public ( Visible to everyone in your team ) BLIND CHARGES 15325 NW Central Driv…" at bounding box center [439, 183] width 134 height 139
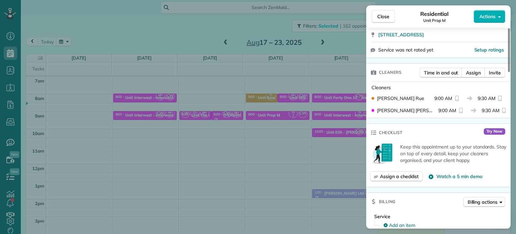
scroll to position [0, 0]
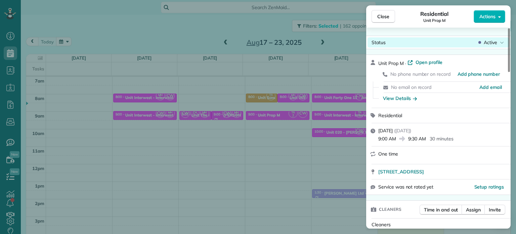
click at [501, 42] on icon at bounding box center [502, 42] width 4 height 7
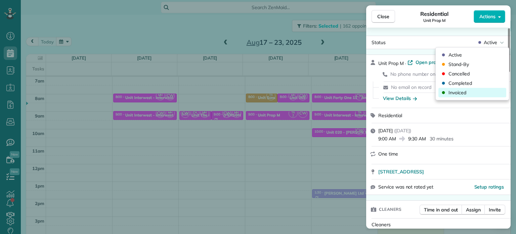
click at [479, 91] on div "Invoiced" at bounding box center [473, 92] width 68 height 9
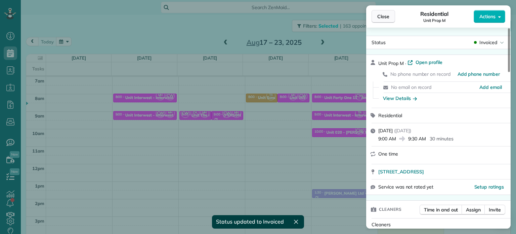
click at [384, 18] on span "Close" at bounding box center [383, 16] width 12 height 7
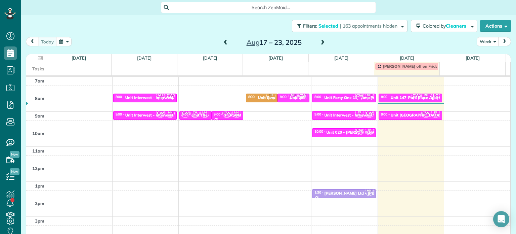
click at [320, 41] on span at bounding box center [322, 43] width 7 height 6
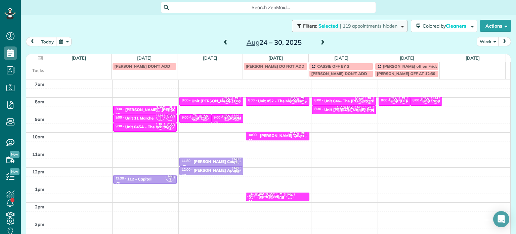
click at [340, 27] on span "| 119 appointments hidden" at bounding box center [368, 26] width 57 height 6
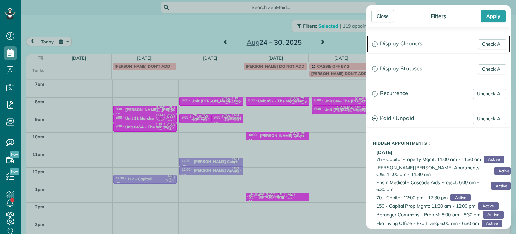
click at [391, 47] on h3 "Display Cleaners" at bounding box center [439, 43] width 144 height 17
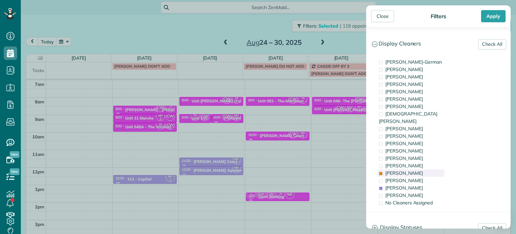
click at [421, 169] on div "Tammi Rue" at bounding box center [410, 172] width 67 height 7
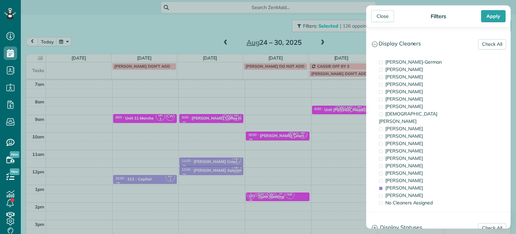
click at [271, 101] on div "Close Filters Apply Check All Display Cleaners Christina Wright-German Brie Kil…" at bounding box center [258, 117] width 516 height 234
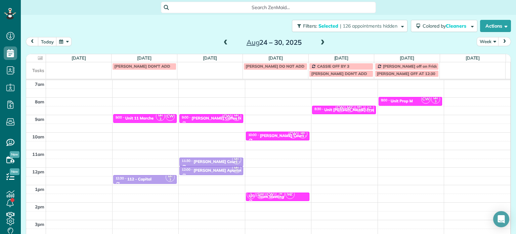
click at [278, 101] on div "4am 5am 6am 7am 8am 9am 10am 11am 12pm 1pm 2pm 3pm 4pm 5pm MH 3 CW 9:00 - 9:30 …" at bounding box center [268, 150] width 484 height 244
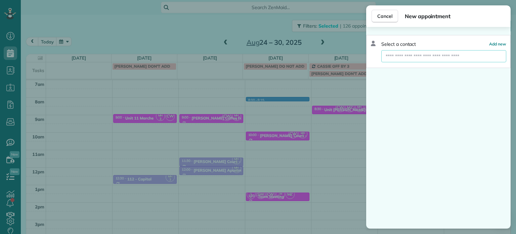
drag, startPoint x: 405, startPoint y: 58, endPoint x: 410, endPoint y: 60, distance: 5.2
click at [405, 58] on input "text" at bounding box center [443, 56] width 125 height 12
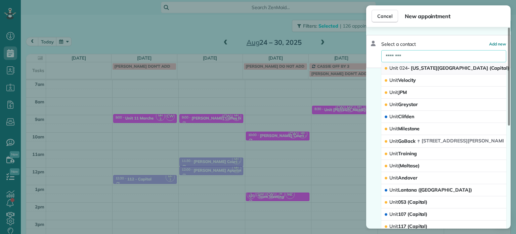
type input "********"
click at [435, 70] on span "Unit 024 - Washington Towers (Capital)" at bounding box center [450, 68] width 120 height 6
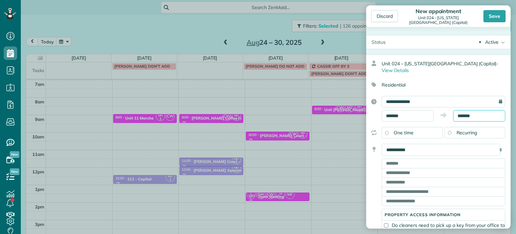
click at [470, 110] on input "*******" at bounding box center [479, 115] width 52 height 11
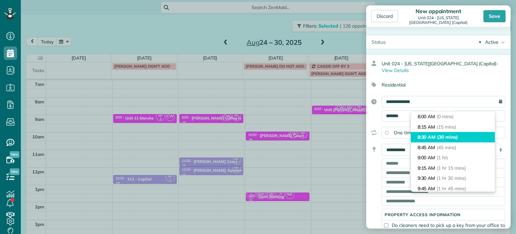
type input "*******"
click at [458, 134] on span "(30 mins)" at bounding box center [447, 137] width 21 height 6
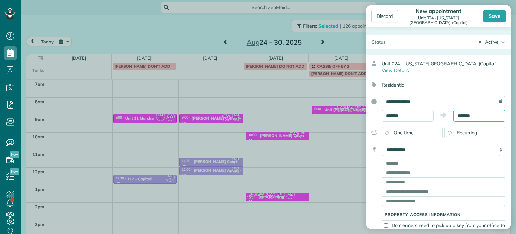
scroll to position [10, 0]
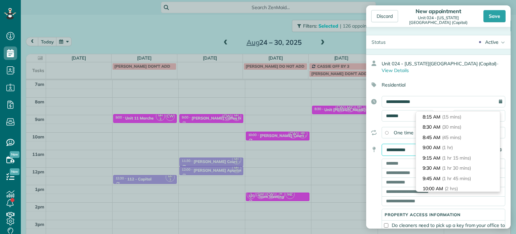
click at [394, 144] on select "**********" at bounding box center [441, 150] width 119 height 12
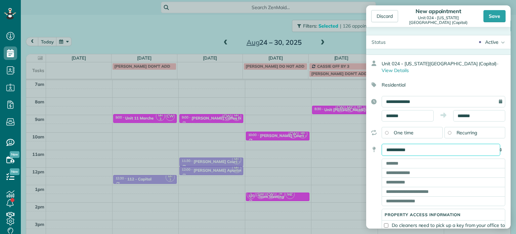
select select "*******"
click at [382, 144] on select "**********" at bounding box center [441, 150] width 119 height 12
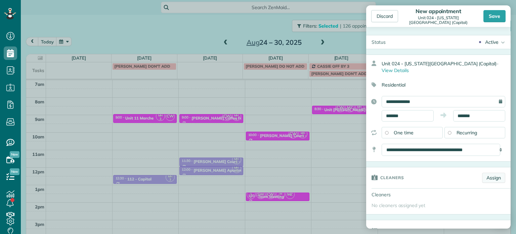
click at [489, 172] on link "Assign" at bounding box center [493, 177] width 23 height 10
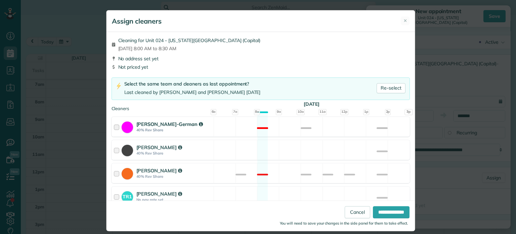
click at [334, 126] on div "Christina Wright-German 40% Rev Share Not available" at bounding box center [261, 127] width 298 height 20
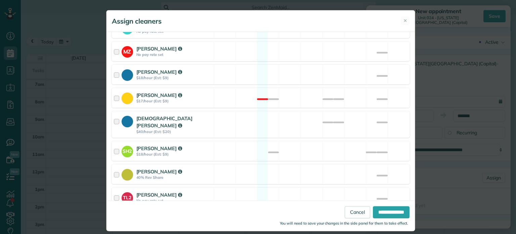
scroll to position [329, 0]
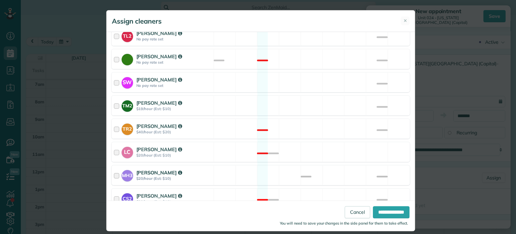
click at [335, 165] on div "MH3 Meralda Harris $20/hour (Est: $10) Available" at bounding box center [261, 175] width 298 height 20
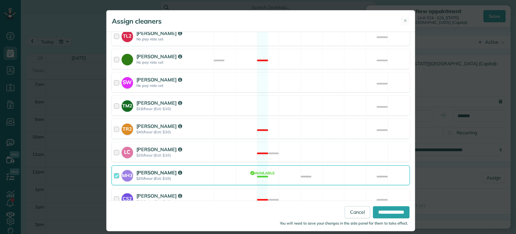
click at [375, 205] on div "**********" at bounding box center [261, 215] width 309 height 31
click at [378, 208] on input "**********" at bounding box center [391, 212] width 37 height 12
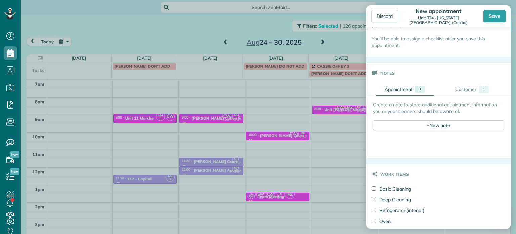
scroll to position [235, 0]
click at [430, 119] on div "+ New note" at bounding box center [438, 124] width 131 height 10
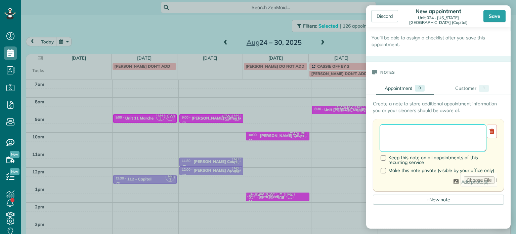
drag, startPoint x: 430, startPoint y: 115, endPoint x: 429, endPoint y: 125, distance: 9.4
click at [429, 125] on textarea at bounding box center [433, 138] width 107 height 28
paste textarea "**********"
paste textarea "********"
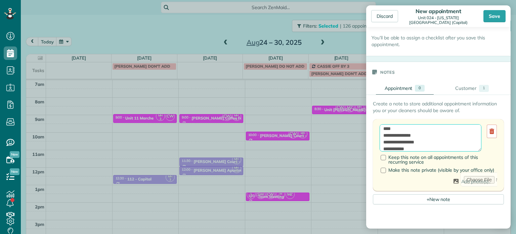
scroll to position [16, 0]
paste textarea "**********"
type textarea "**********"
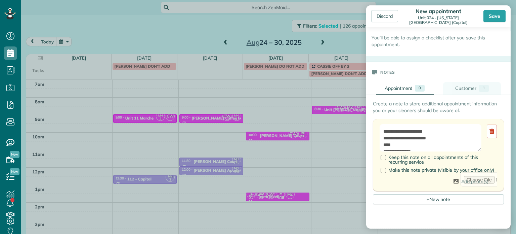
click at [478, 82] on link "Customer 1" at bounding box center [472, 88] width 58 height 12
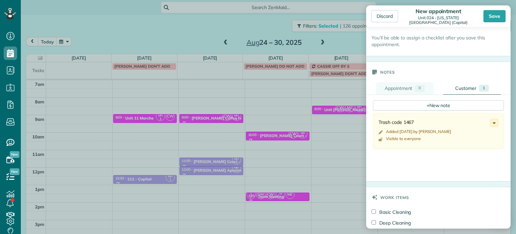
click at [410, 82] on link "Appointment 0" at bounding box center [405, 88] width 58 height 12
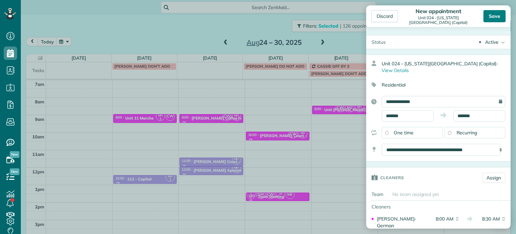
click at [497, 13] on div "Save" at bounding box center [495, 16] width 22 height 12
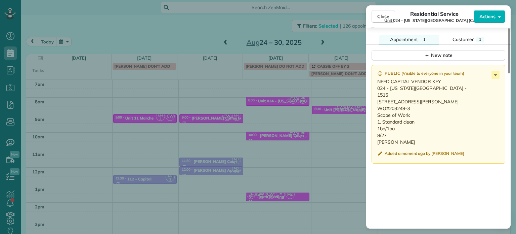
scroll to position [576, 0]
click at [384, 21] on button "Close" at bounding box center [384, 16] width 24 height 13
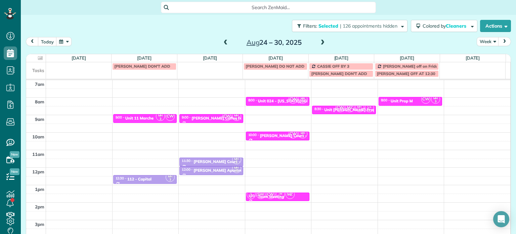
click at [222, 41] on span at bounding box center [225, 43] width 7 height 6
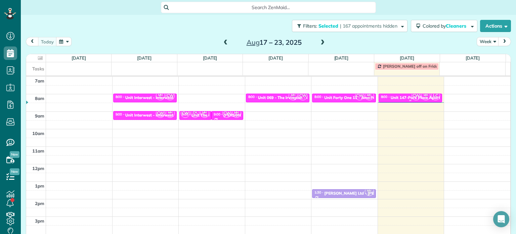
click at [411, 96] on div "CW MH 3 LC" at bounding box center [425, 96] width 29 height 10
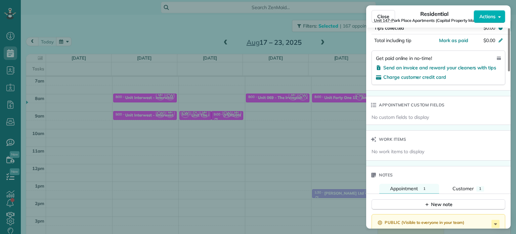
scroll to position [576, 0]
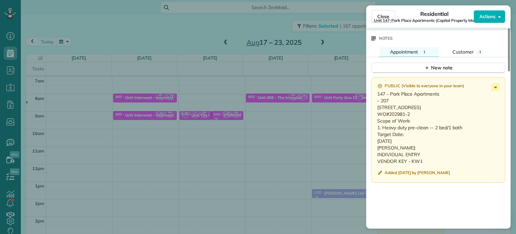
click at [314, 118] on div "Close Residential Unit 147-Park Place Apartments (Capital Property Management) …" at bounding box center [258, 117] width 516 height 234
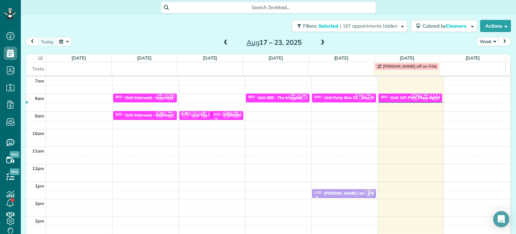
click at [322, 44] on span at bounding box center [322, 43] width 7 height 6
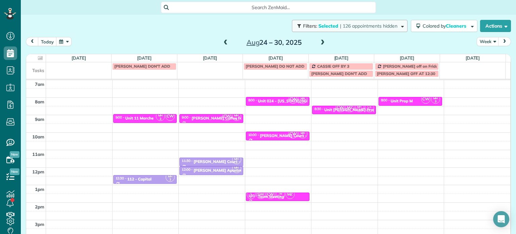
click at [359, 29] on button "Filters: Selected | 126 appointments hidden" at bounding box center [350, 26] width 116 height 12
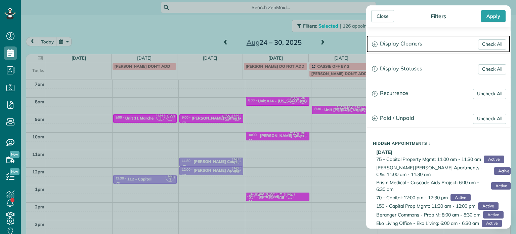
click at [410, 47] on h3 "Display Cleaners" at bounding box center [439, 43] width 144 height 17
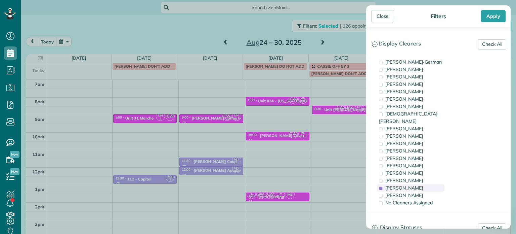
click at [413, 185] on span "Meralda Harris" at bounding box center [405, 188] width 38 height 6
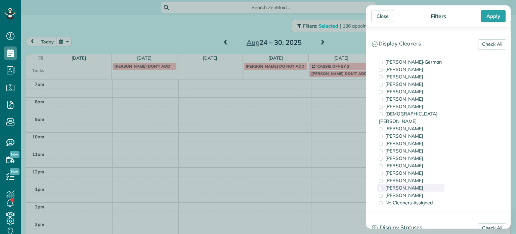
click at [415, 185] on span "Meralda Harris" at bounding box center [405, 188] width 38 height 6
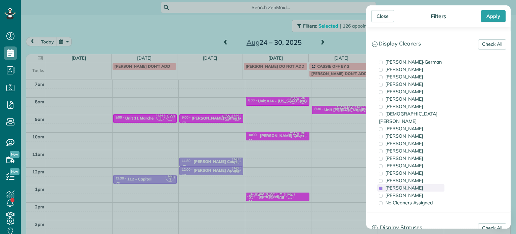
click at [415, 185] on span "Meralda Harris" at bounding box center [405, 188] width 38 height 6
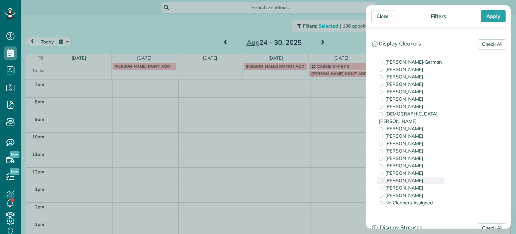
click at [416, 176] on div "Laura Chavez" at bounding box center [410, 179] width 67 height 7
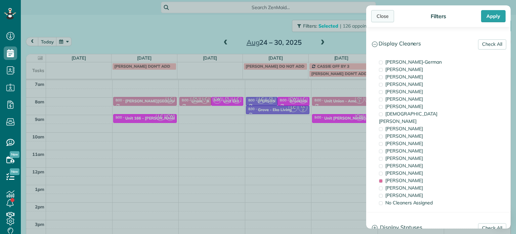
click at [379, 15] on div "Close" at bounding box center [382, 16] width 23 height 12
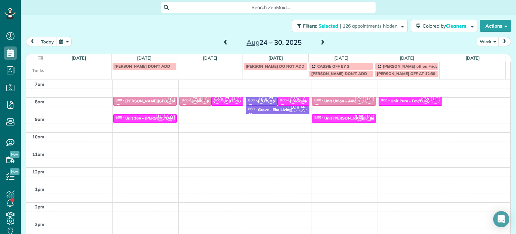
click at [322, 42] on span at bounding box center [322, 43] width 7 height 6
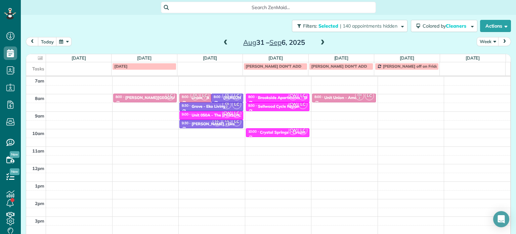
click at [224, 42] on span at bounding box center [225, 43] width 7 height 6
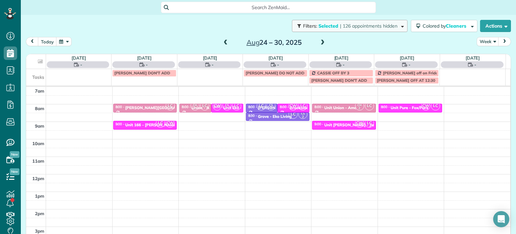
click at [382, 26] on span "| 126 appointments hidden" at bounding box center [368, 26] width 57 height 6
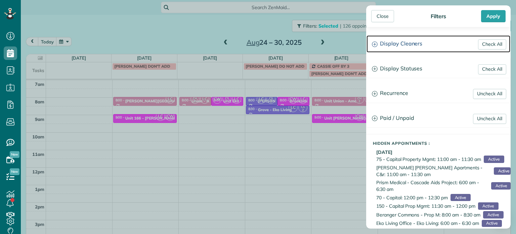
click at [399, 43] on h3 "Display Cleaners" at bounding box center [439, 43] width 144 height 17
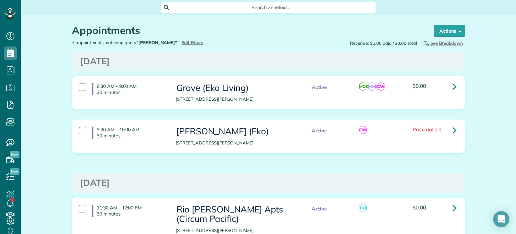
scroll to position [3, 3]
click at [181, 42] on span "Edit Filters" at bounding box center [192, 42] width 22 height 5
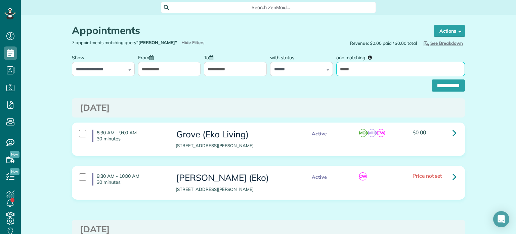
drag, startPoint x: 376, startPoint y: 70, endPoint x: 334, endPoint y: 69, distance: 41.7
click at [336, 69] on input "*****" at bounding box center [400, 69] width 129 height 14
type input "*******"
click at [453, 86] on input "**********" at bounding box center [448, 85] width 33 height 12
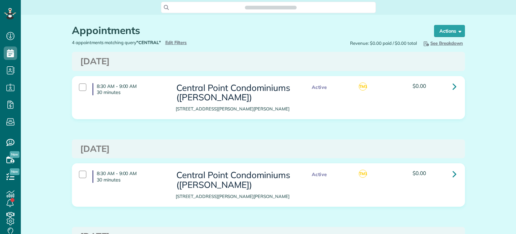
scroll to position [234, 21]
click at [455, 83] on link at bounding box center [454, 86] width 13 height 13
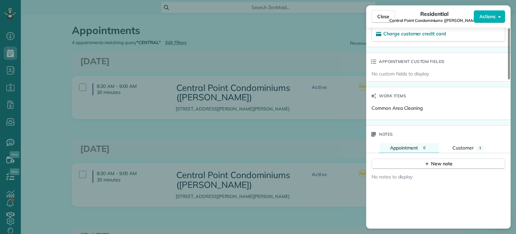
scroll to position [538, 0]
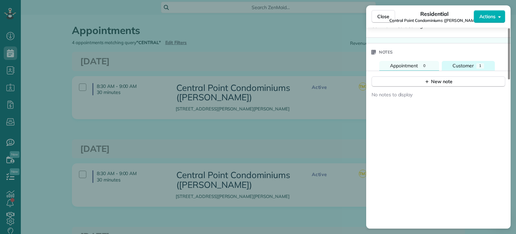
click at [471, 69] on span "Customer" at bounding box center [463, 66] width 21 height 6
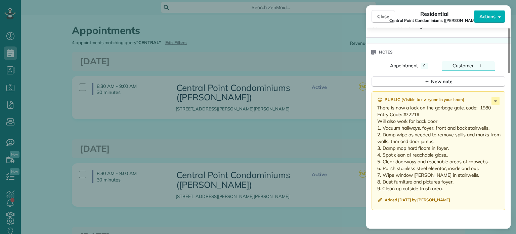
click at [259, 57] on div "Close Residential Central Point Condominiums (Russell Hosner) Actions Status Ac…" at bounding box center [258, 117] width 516 height 234
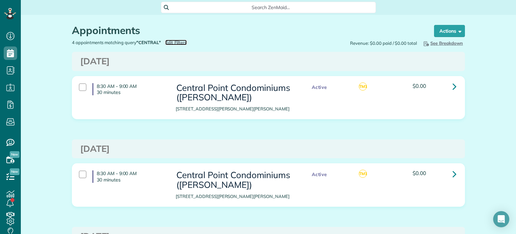
click at [179, 41] on span "Edit Filters" at bounding box center [176, 42] width 22 height 5
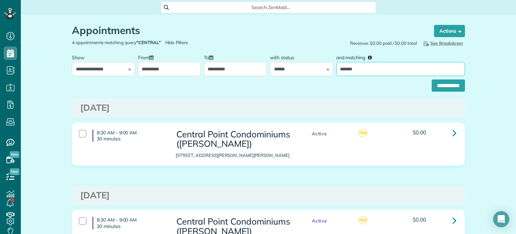
drag, startPoint x: 374, startPoint y: 75, endPoint x: 331, endPoint y: 74, distance: 42.4
click at [331, 74] on div "**********" at bounding box center [268, 63] width 397 height 25
type input "*****"
click at [448, 80] on input "**********" at bounding box center [448, 85] width 33 height 12
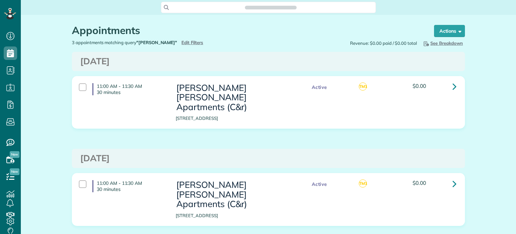
scroll to position [234, 21]
click at [448, 86] on link at bounding box center [454, 86] width 13 height 13
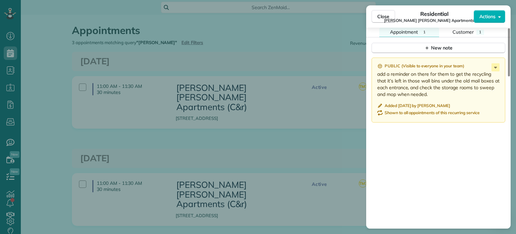
scroll to position [504, 0]
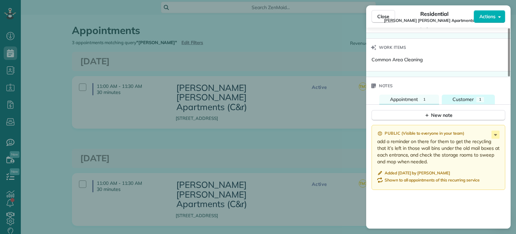
click at [464, 97] on div "Customer" at bounding box center [463, 99] width 21 height 7
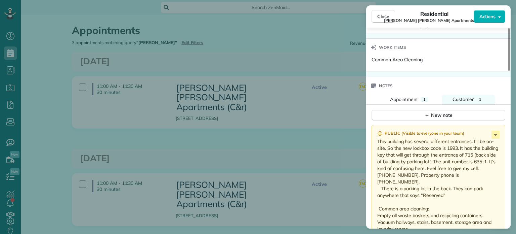
click at [262, 57] on div "Close Residential Julie Ann Apartments (C&r) Actions Status Active Julie Ann Ap…" at bounding box center [258, 117] width 516 height 234
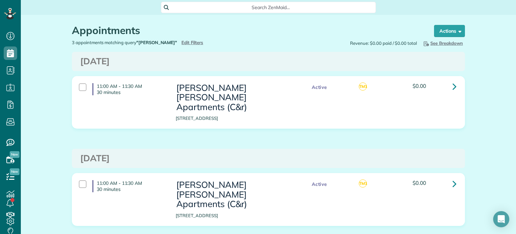
click at [151, 43] on div "3 appointments matching query "julie" Hide Filters Edit Filters" at bounding box center [168, 42] width 202 height 6
click at [181, 43] on span "Edit Filters" at bounding box center [192, 42] width 22 height 5
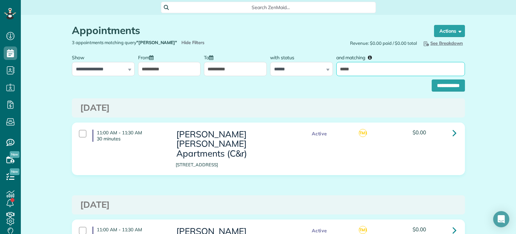
drag, startPoint x: 371, startPoint y: 73, endPoint x: 334, endPoint y: 71, distance: 37.0
click at [336, 71] on input "*****" at bounding box center [400, 69] width 129 height 14
type input "*****"
click at [432, 79] on input "**********" at bounding box center [448, 85] width 33 height 12
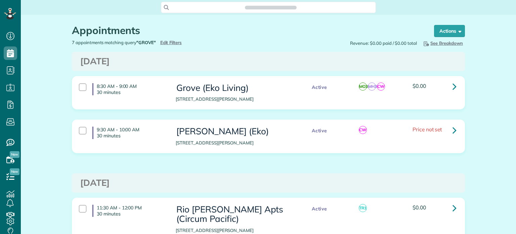
scroll to position [3, 3]
click at [453, 86] on icon at bounding box center [455, 86] width 4 height 12
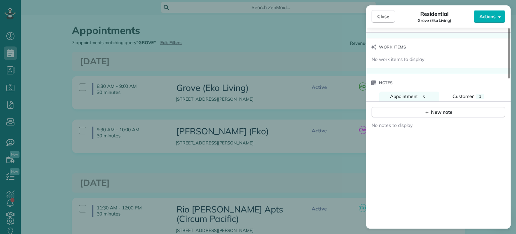
scroll to position [572, 0]
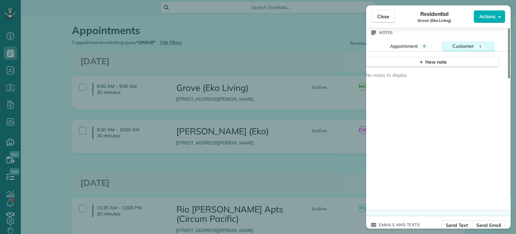
click at [468, 46] on span "Customer" at bounding box center [463, 46] width 21 height 6
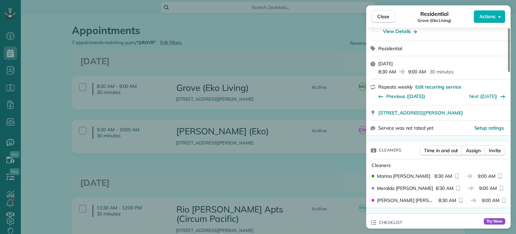
scroll to position [134, 0]
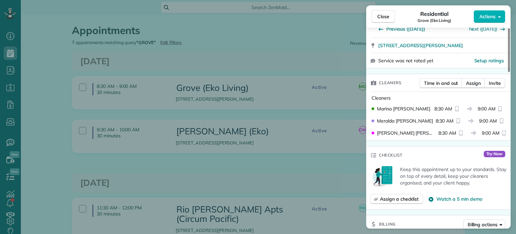
click at [253, 129] on div "Close Residential Grove (Eko Living) Actions Status Active Grove (Eko Living) ·…" at bounding box center [258, 117] width 516 height 234
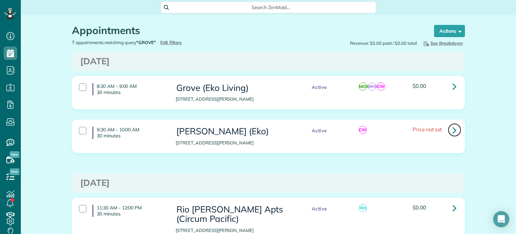
click at [448, 129] on link at bounding box center [454, 129] width 13 height 13
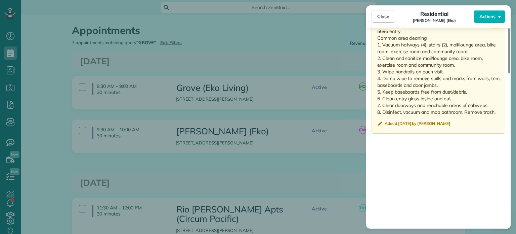
scroll to position [471, 0]
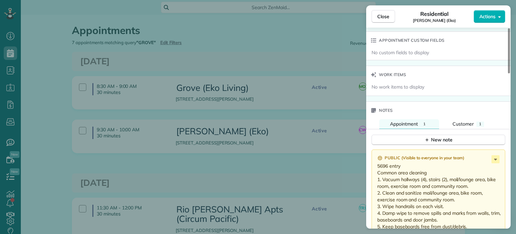
click at [292, 49] on div "Close Residential [PERSON_NAME] (Eko) Actions Status Active [PERSON_NAME] (Eko)…" at bounding box center [258, 117] width 516 height 234
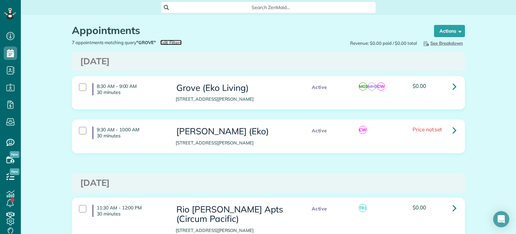
click at [171, 43] on span "Edit Filters" at bounding box center [171, 42] width 22 height 5
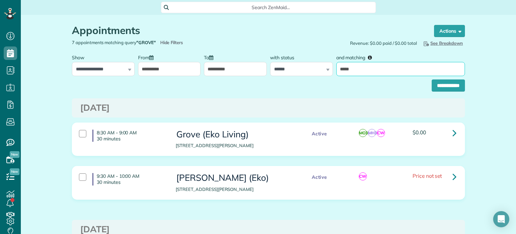
drag, startPoint x: 359, startPoint y: 68, endPoint x: 334, endPoint y: 72, distance: 24.9
click at [336, 72] on input "*****" at bounding box center [400, 69] width 129 height 14
type input "****"
click at [432, 79] on input "**********" at bounding box center [448, 85] width 33 height 12
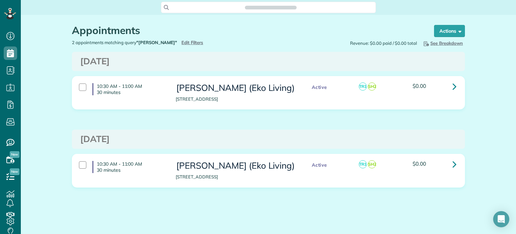
scroll to position [3, 3]
click at [456, 86] on link at bounding box center [454, 86] width 13 height 13
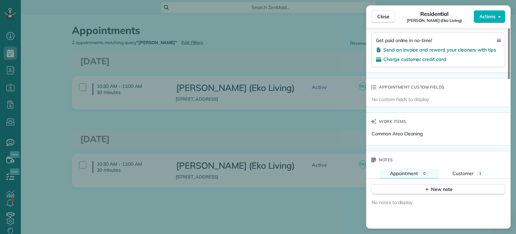
scroll to position [573, 0]
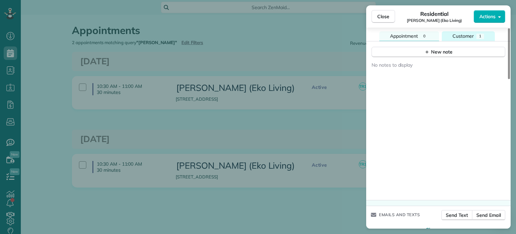
click at [477, 38] on div "1" at bounding box center [481, 36] width 8 height 5
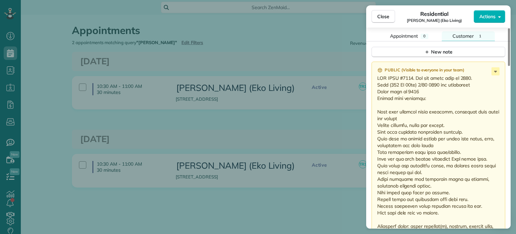
click at [290, 66] on div "Close Residential Hoyt (Eko Living) Actions Status Active Hoyt (Eko Living) · O…" at bounding box center [258, 117] width 516 height 234
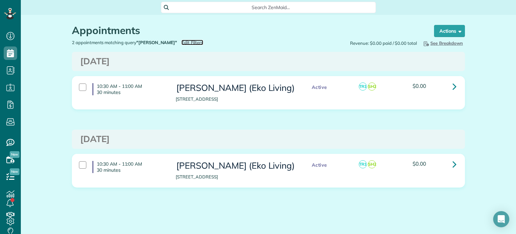
click at [181, 42] on span "Edit Filters" at bounding box center [192, 42] width 22 height 5
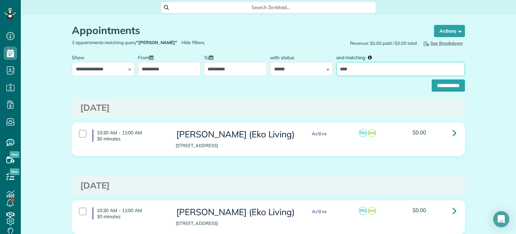
drag, startPoint x: 351, startPoint y: 70, endPoint x: 335, endPoint y: 70, distance: 15.8
click at [336, 70] on input "****" at bounding box center [400, 69] width 129 height 14
type input "*******"
drag, startPoint x: 421, startPoint y: 86, endPoint x: 429, endPoint y: 86, distance: 8.1
click at [421, 86] on div "**********" at bounding box center [268, 83] width 393 height 15
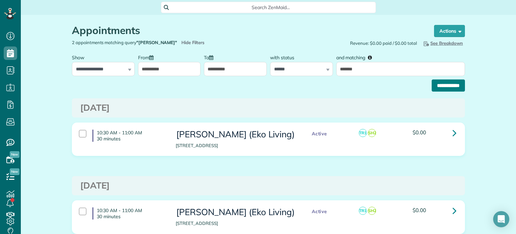
click at [432, 86] on input "**********" at bounding box center [448, 85] width 33 height 12
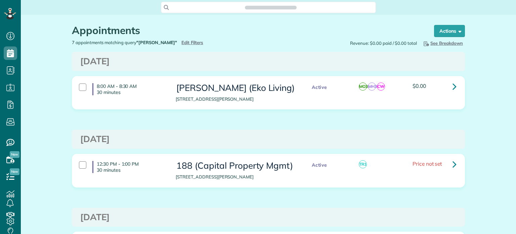
scroll to position [234, 21]
click at [449, 87] on link at bounding box center [454, 86] width 13 height 13
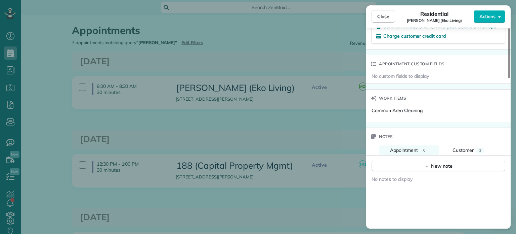
scroll to position [538, 0]
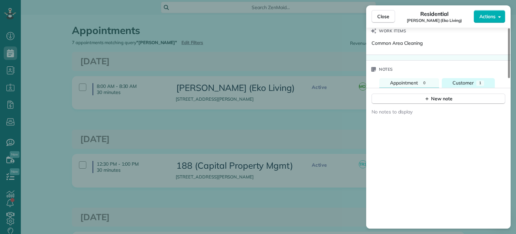
click at [462, 88] on button "Customer 1" at bounding box center [468, 83] width 53 height 10
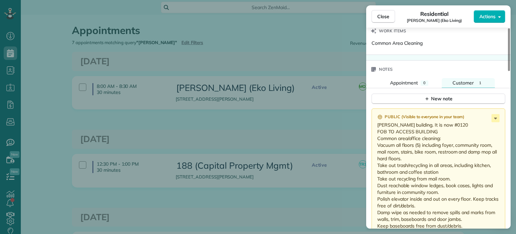
click at [206, 47] on div "Close Residential Everett (Eko Living) Actions Status Active Everett (Eko Livin…" at bounding box center [258, 117] width 516 height 234
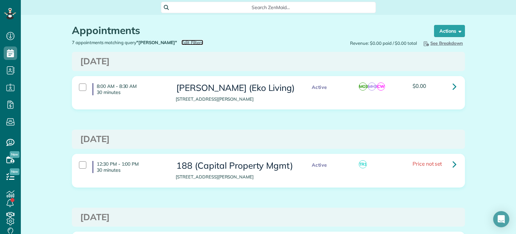
click at [181, 41] on span "Edit Filters" at bounding box center [192, 42] width 22 height 5
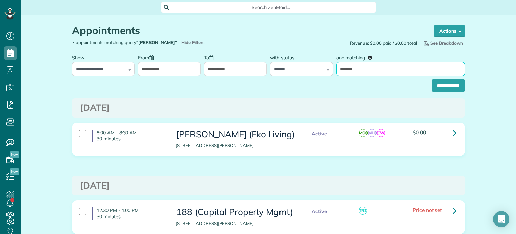
drag, startPoint x: 370, startPoint y: 73, endPoint x: 325, endPoint y: 73, distance: 45.0
click at [325, 73] on div "**********" at bounding box center [268, 63] width 397 height 25
type input "**********"
click at [443, 85] on input "**********" at bounding box center [448, 85] width 33 height 12
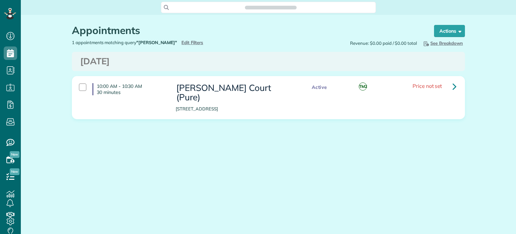
scroll to position [3, 3]
click at [455, 87] on icon at bounding box center [455, 86] width 4 height 12
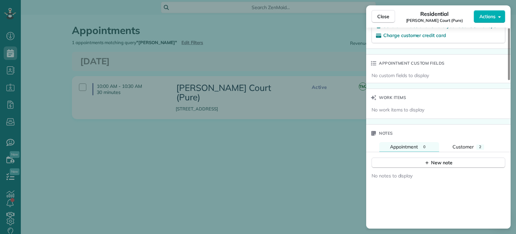
scroll to position [440, 0]
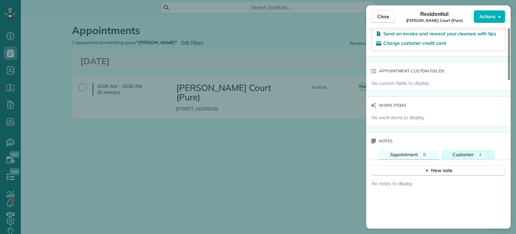
click at [472, 157] on span "Customer" at bounding box center [463, 154] width 21 height 6
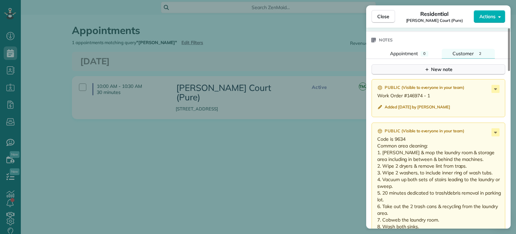
scroll to position [574, 0]
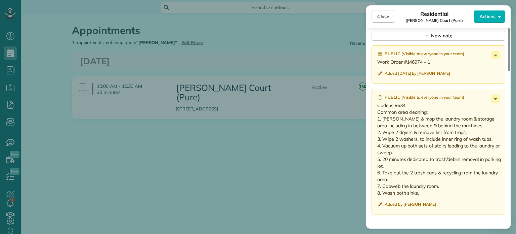
click at [223, 50] on div "Close Residential [PERSON_NAME] Court (Pure) Actions Status Active [PERSON_NAME…" at bounding box center [258, 117] width 516 height 234
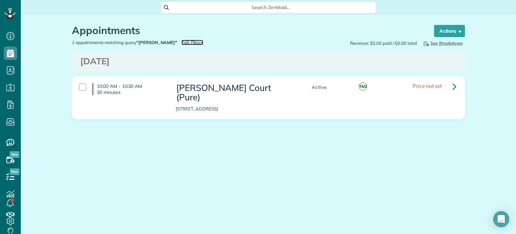
click at [181, 42] on span "Edit Filters" at bounding box center [192, 42] width 22 height 5
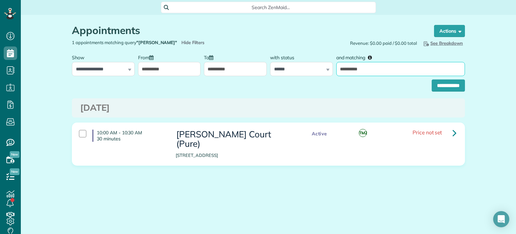
drag, startPoint x: 364, startPoint y: 69, endPoint x: 336, endPoint y: 77, distance: 29.4
click at [336, 77] on form "**********" at bounding box center [268, 71] width 393 height 41
type input "******"
click at [436, 84] on input "**********" at bounding box center [448, 85] width 33 height 12
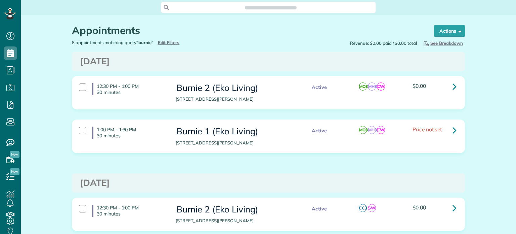
scroll to position [3, 3]
click at [455, 87] on link at bounding box center [454, 86] width 13 height 13
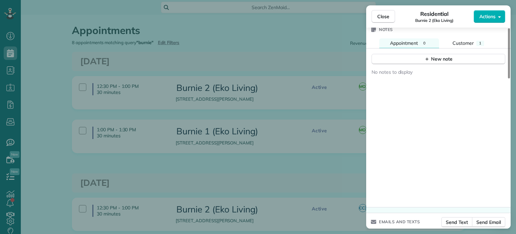
scroll to position [565, 0]
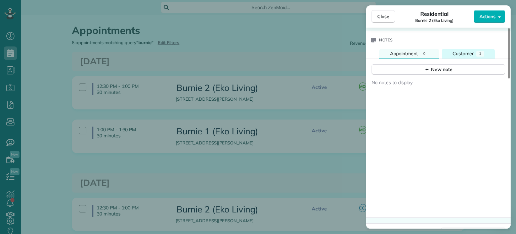
click at [473, 55] on span "Customer" at bounding box center [463, 53] width 21 height 6
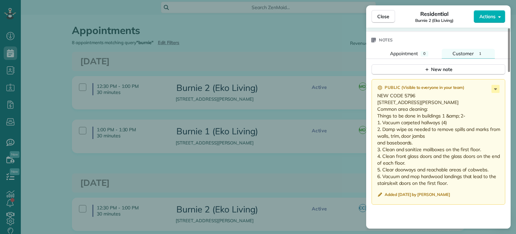
click at [270, 115] on div "Close Residential Burnie 2 (Eko Living) Actions Status Active Burnie 2 (Eko Liv…" at bounding box center [258, 117] width 516 height 234
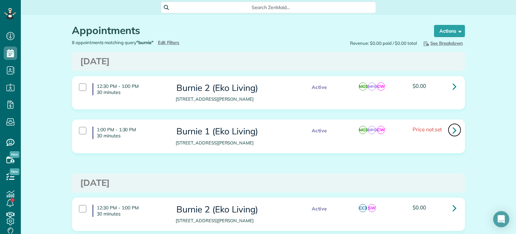
click at [449, 125] on link at bounding box center [454, 129] width 13 height 13
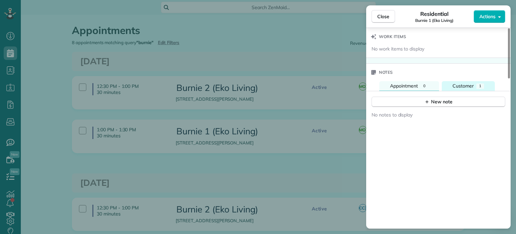
scroll to position [531, 0]
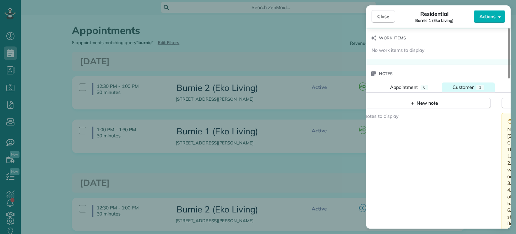
click at [462, 84] on button "Customer 1" at bounding box center [468, 87] width 53 height 10
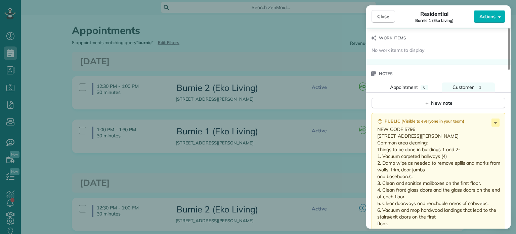
click at [202, 63] on div "Close Residential Burnie 1 (Eko Living) Actions Status Active Burnie 1 (Eko Liv…" at bounding box center [258, 117] width 516 height 234
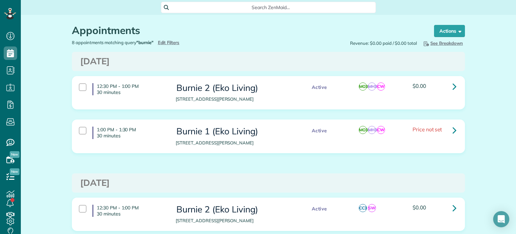
drag, startPoint x: 180, startPoint y: 42, endPoint x: 175, endPoint y: 42, distance: 4.7
click at [179, 42] on div "8 appointments matching query "burnie" Hide Filters Edit Filters" at bounding box center [168, 42] width 202 height 6
click at [175, 42] on span "Edit Filters" at bounding box center [169, 42] width 22 height 5
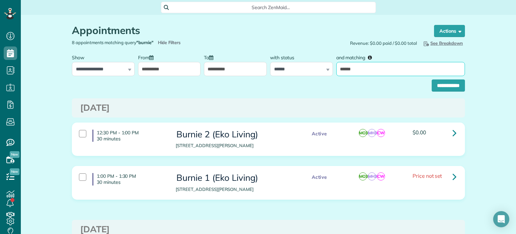
drag, startPoint x: 370, startPoint y: 76, endPoint x: 330, endPoint y: 71, distance: 40.6
click at [330, 71] on div "**********" at bounding box center [268, 63] width 397 height 25
type input "*******"
click at [444, 79] on input "**********" at bounding box center [448, 85] width 33 height 12
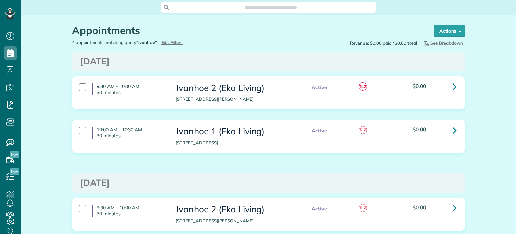
scroll to position [3, 3]
click at [453, 86] on icon at bounding box center [455, 86] width 4 height 12
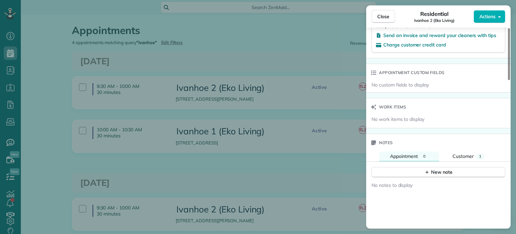
scroll to position [539, 0]
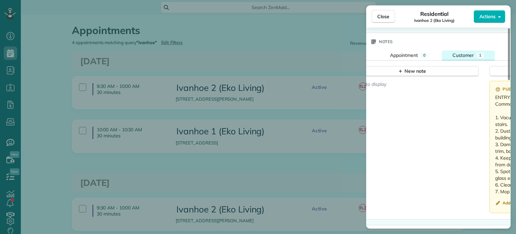
click at [460, 54] on span "Customer" at bounding box center [463, 55] width 21 height 6
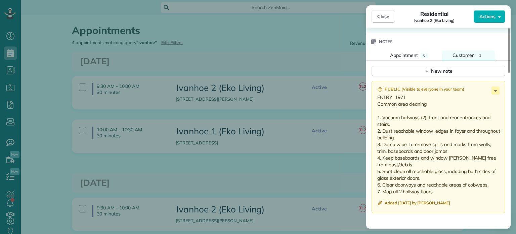
click at [325, 61] on div "Close Residential Ivanhoe 2 (Eko Living) Actions Status Active Ivanhoe 2 (Eko L…" at bounding box center [258, 117] width 516 height 234
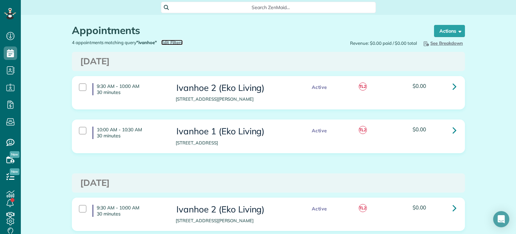
click at [177, 41] on span "Edit Filters" at bounding box center [172, 42] width 22 height 5
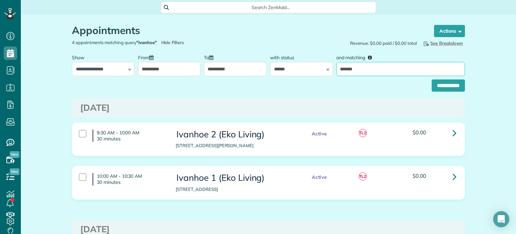
drag, startPoint x: 360, startPoint y: 68, endPoint x: 333, endPoint y: 71, distance: 26.7
click at [335, 71] on div "and matching *******" at bounding box center [401, 63] width 132 height 25
type input "****"
click at [432, 79] on input "**********" at bounding box center [448, 85] width 33 height 12
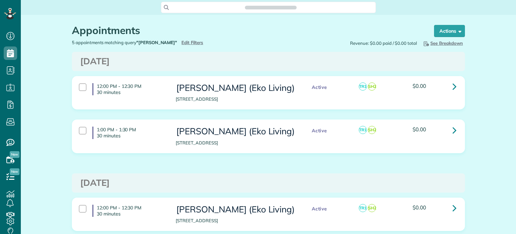
scroll to position [3, 3]
click at [453, 86] on icon at bounding box center [455, 86] width 4 height 12
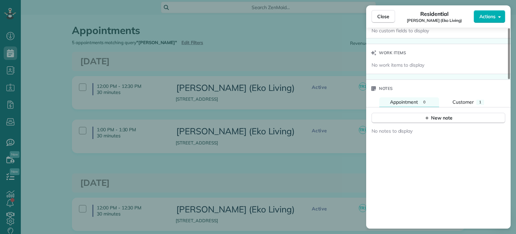
scroll to position [470, 0]
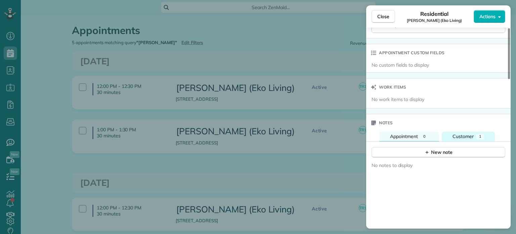
click at [474, 139] on div "Customer" at bounding box center [463, 136] width 21 height 7
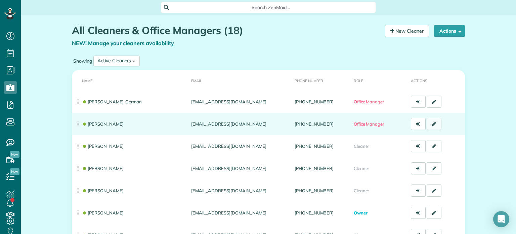
click at [432, 125] on icon at bounding box center [434, 123] width 4 height 5
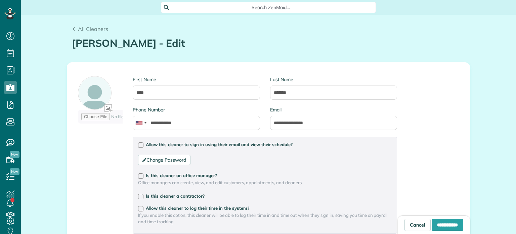
scroll to position [3, 3]
click at [140, 143] on div at bounding box center [140, 144] width 5 height 5
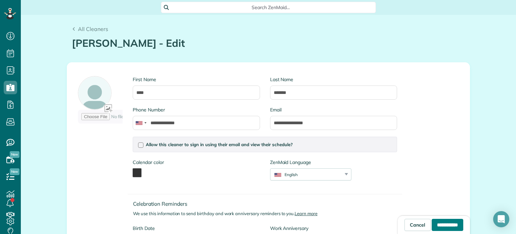
click at [442, 224] on input "**********" at bounding box center [448, 224] width 32 height 12
type input "**********"
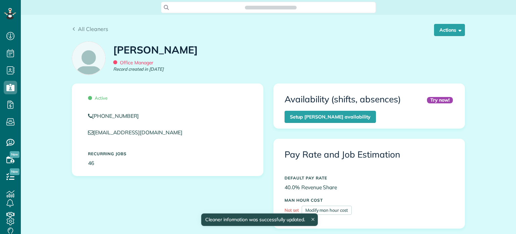
scroll to position [234, 21]
click at [456, 32] on span "button" at bounding box center [458, 29] width 5 height 5
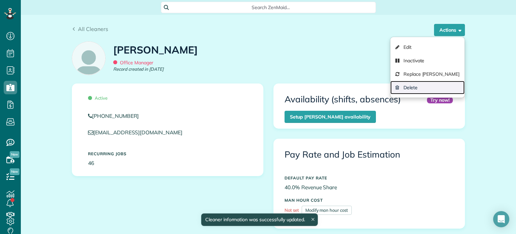
click at [437, 84] on link "Delete" at bounding box center [428, 87] width 74 height 13
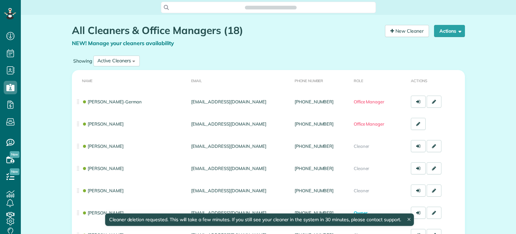
scroll to position [3, 3]
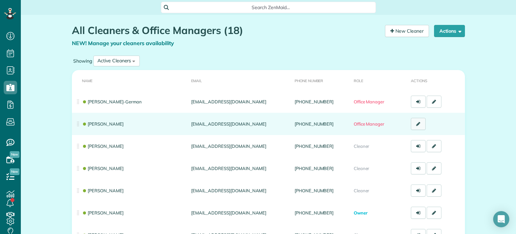
click at [416, 124] on icon at bounding box center [418, 123] width 4 height 5
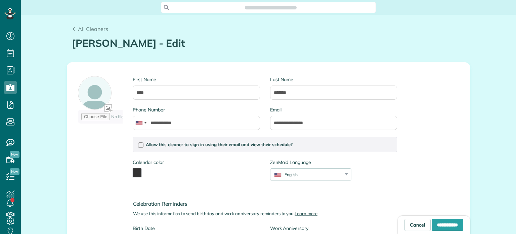
scroll to position [3, 3]
click at [433, 227] on input "**********" at bounding box center [448, 224] width 32 height 12
type input "**********"
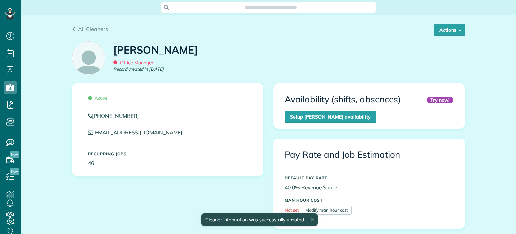
scroll to position [3, 3]
click at [444, 28] on button "Actions" at bounding box center [449, 30] width 31 height 12
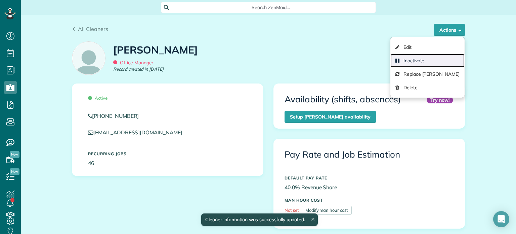
click at [446, 61] on link "Inactivate" at bounding box center [428, 60] width 74 height 13
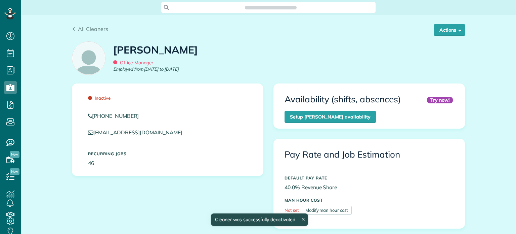
scroll to position [3, 3]
